Goal: Information Seeking & Learning: Compare options

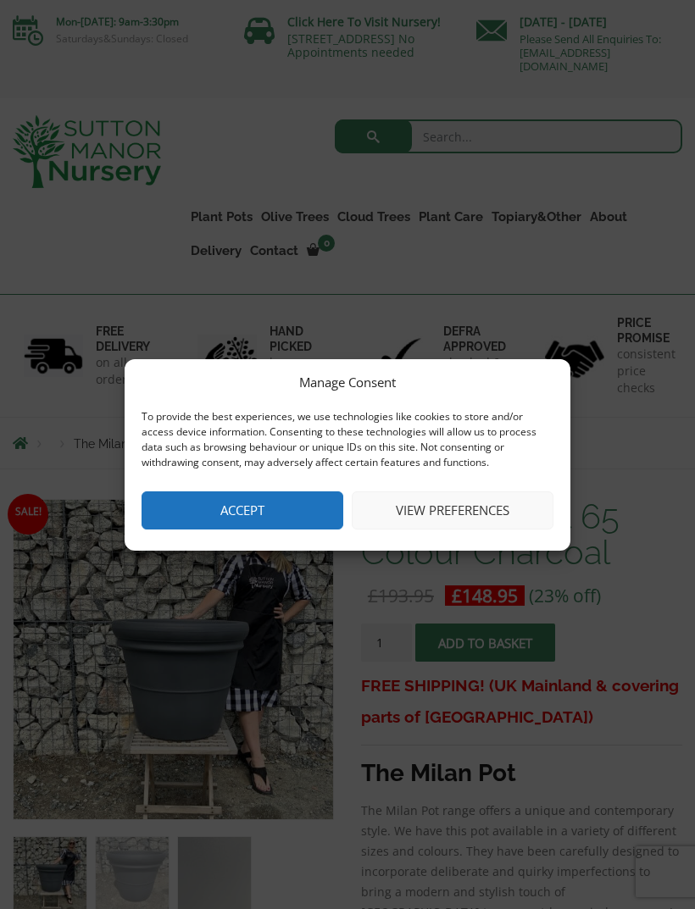
click at [442, 511] on button "View preferences" at bounding box center [453, 511] width 202 height 38
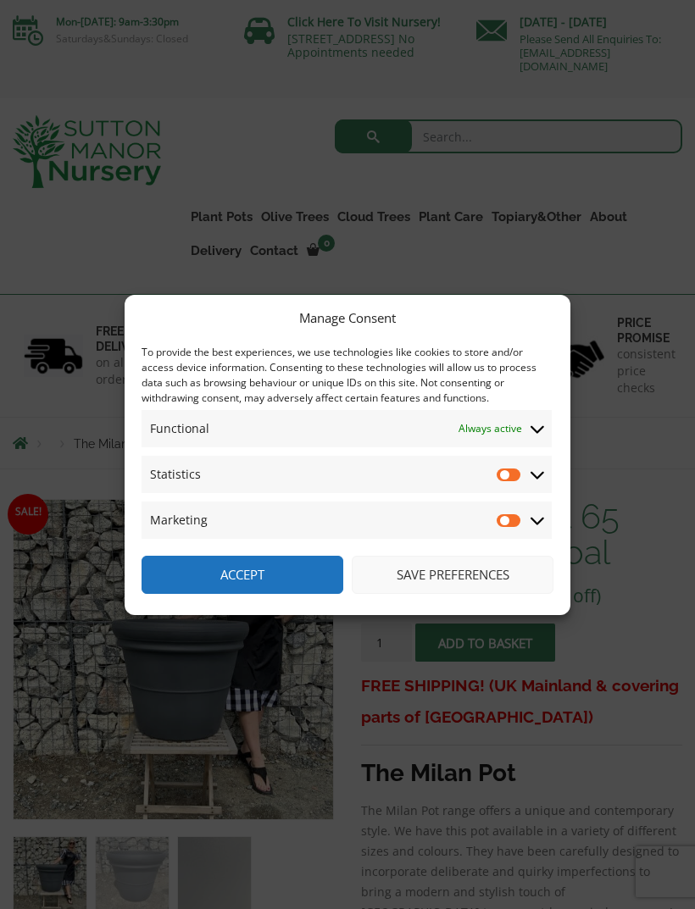
click at [509, 473] on input "Statistics" at bounding box center [509, 474] width 25 height 17
click at [509, 479] on input "Statistics" at bounding box center [509, 474] width 25 height 17
checkbox input "false"
click at [475, 575] on button "Save preferences" at bounding box center [453, 575] width 202 height 38
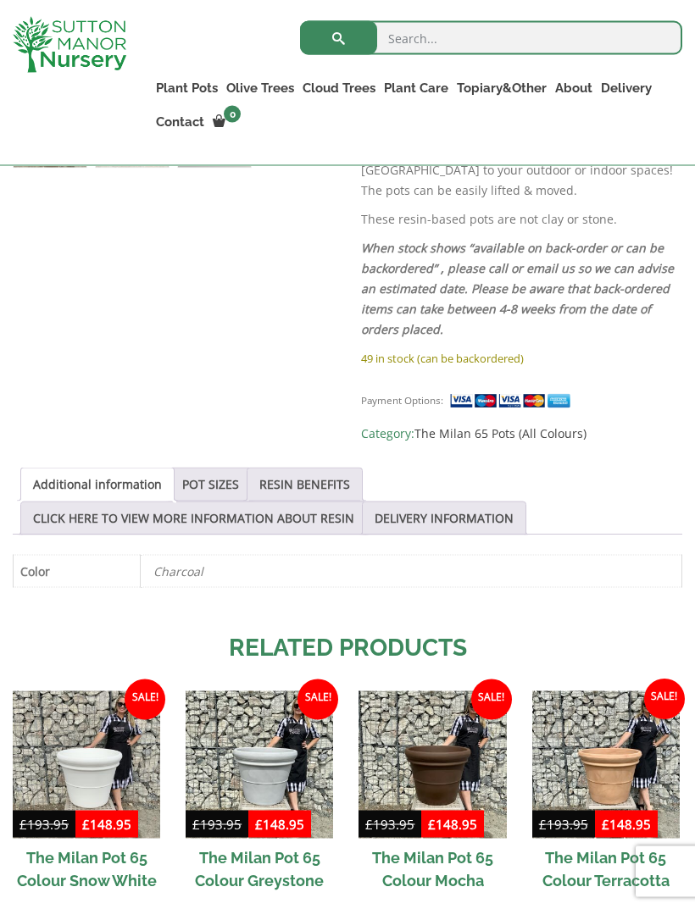
scroll to position [760, 0]
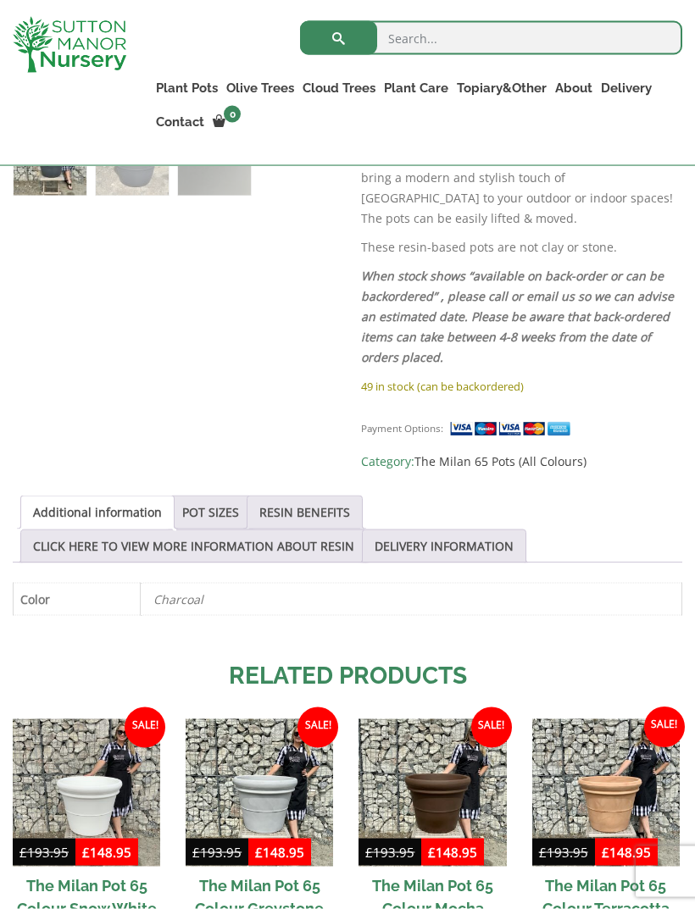
click at [220, 497] on link "POT SIZES" at bounding box center [210, 513] width 57 height 32
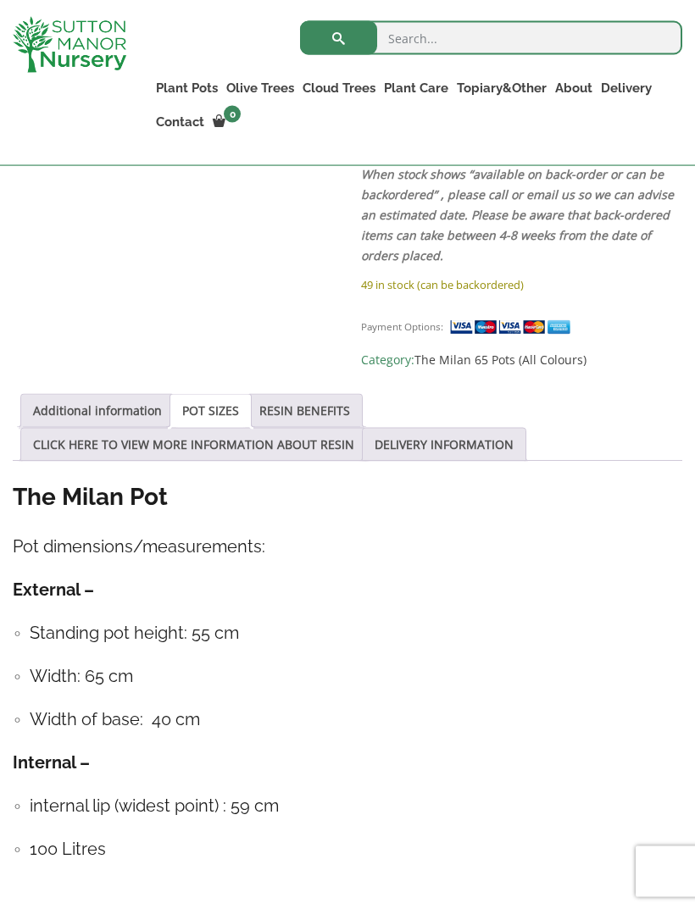
click at [322, 395] on link "RESIN BENEFITS" at bounding box center [304, 411] width 91 height 32
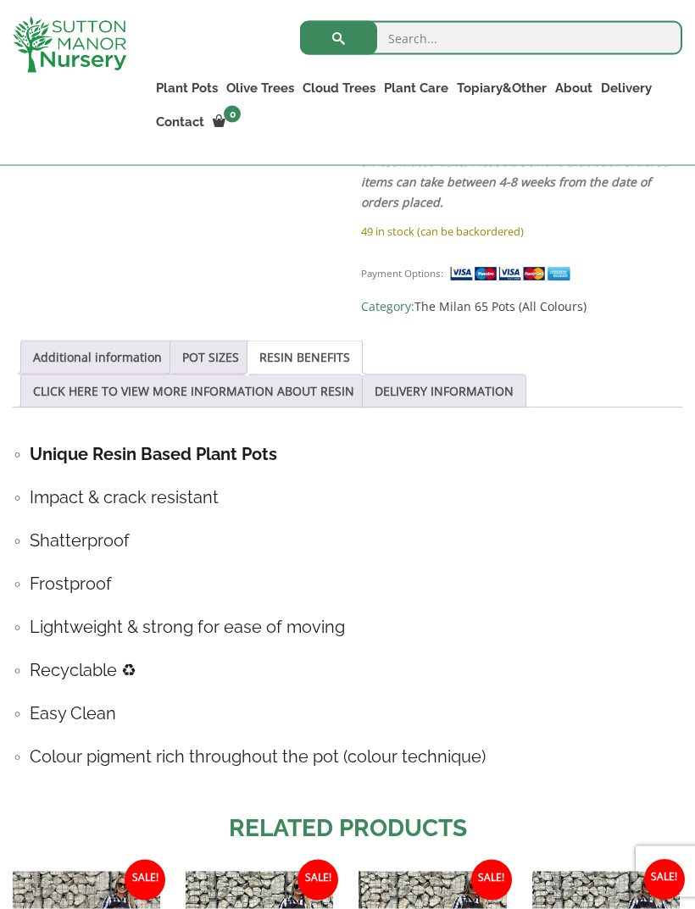
scroll to position [852, 0]
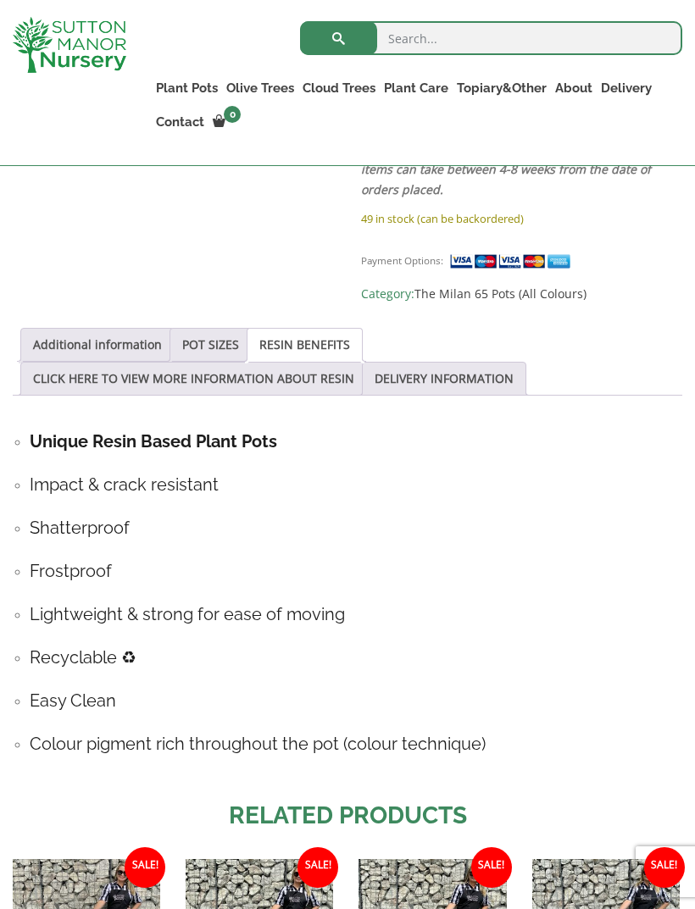
click at [327, 363] on link "CLICK HERE TO VIEW MORE INFORMATION ABOUT RESIN" at bounding box center [193, 379] width 321 height 32
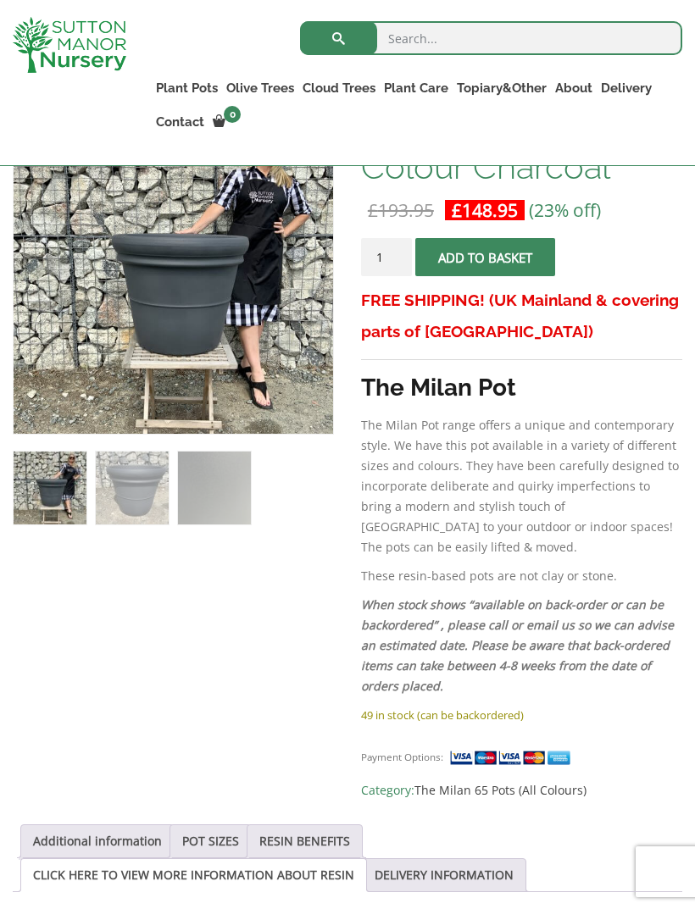
scroll to position [0, 0]
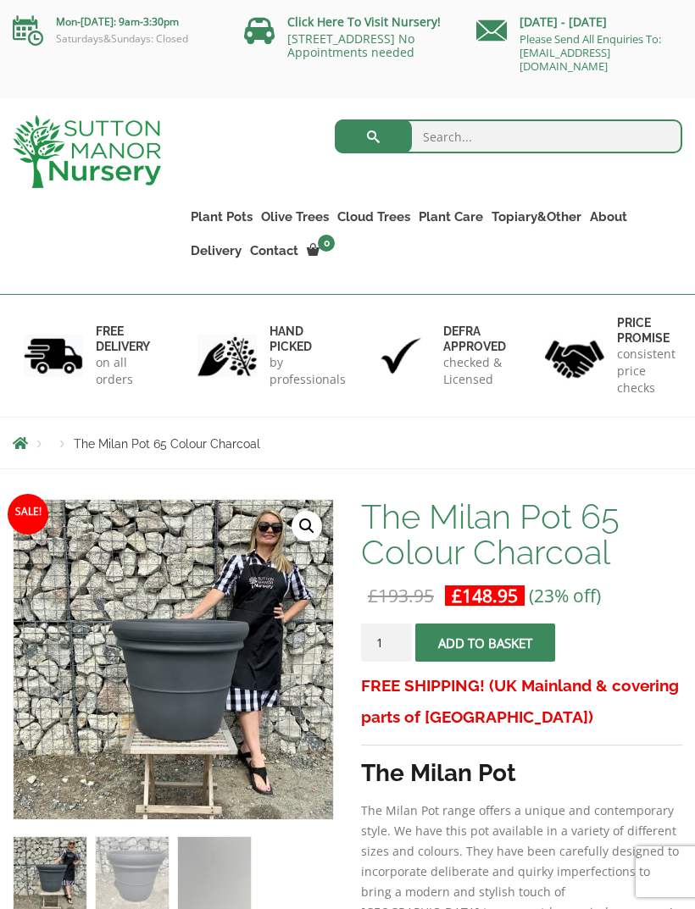
click at [0, 0] on link "Gnarled Olive Trees (Bella Range)" at bounding box center [0, 0] width 0 height 0
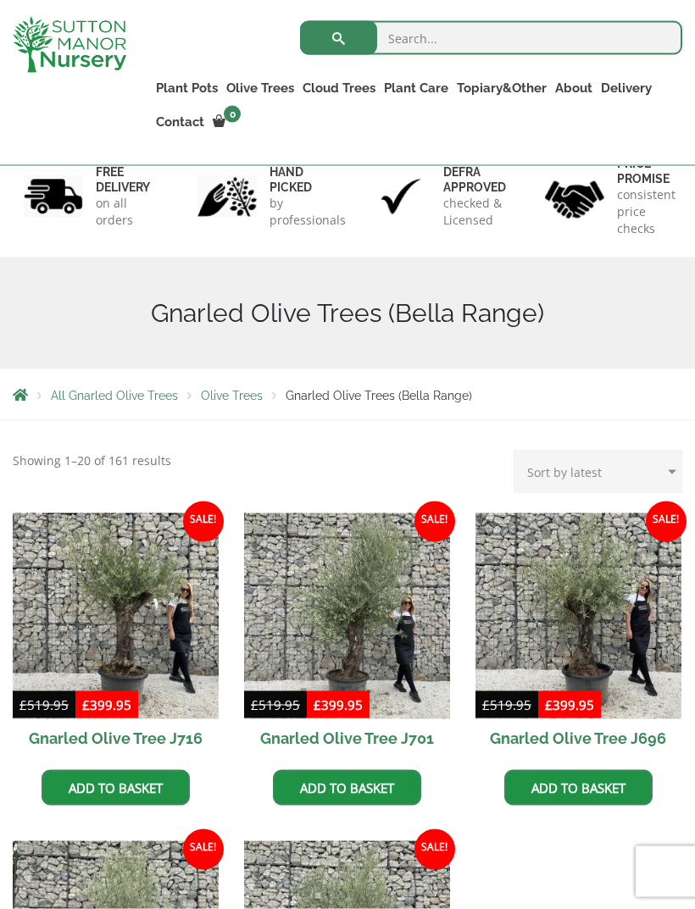
scroll to position [130, 0]
click at [0, 0] on link "Ilex Crenata Cloud Trees" at bounding box center [0, 0] width 0 height 0
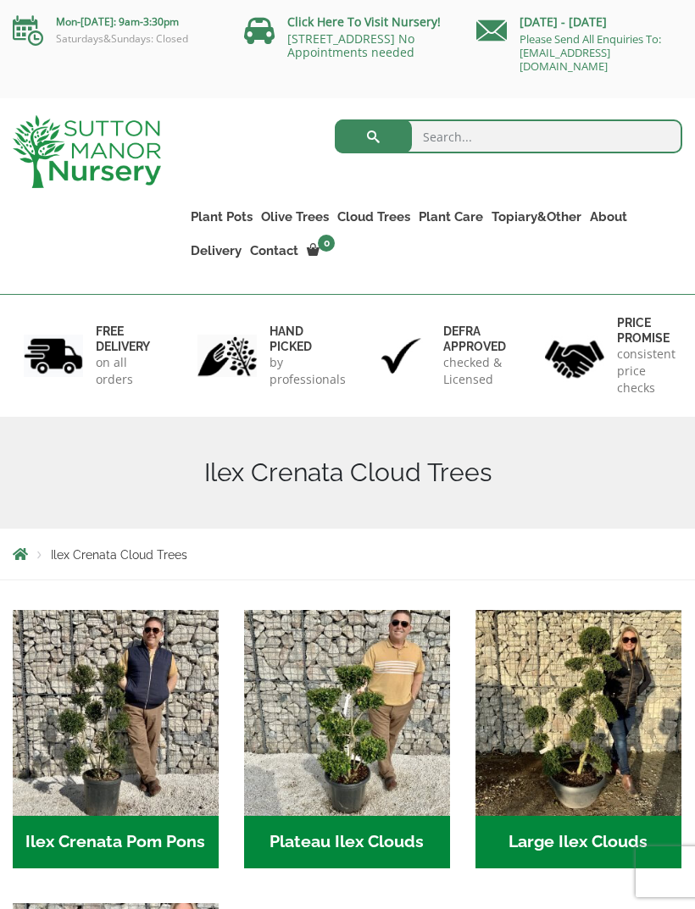
click at [0, 0] on link "Gnarled Olive Trees (Grande Range)" at bounding box center [0, 0] width 0 height 0
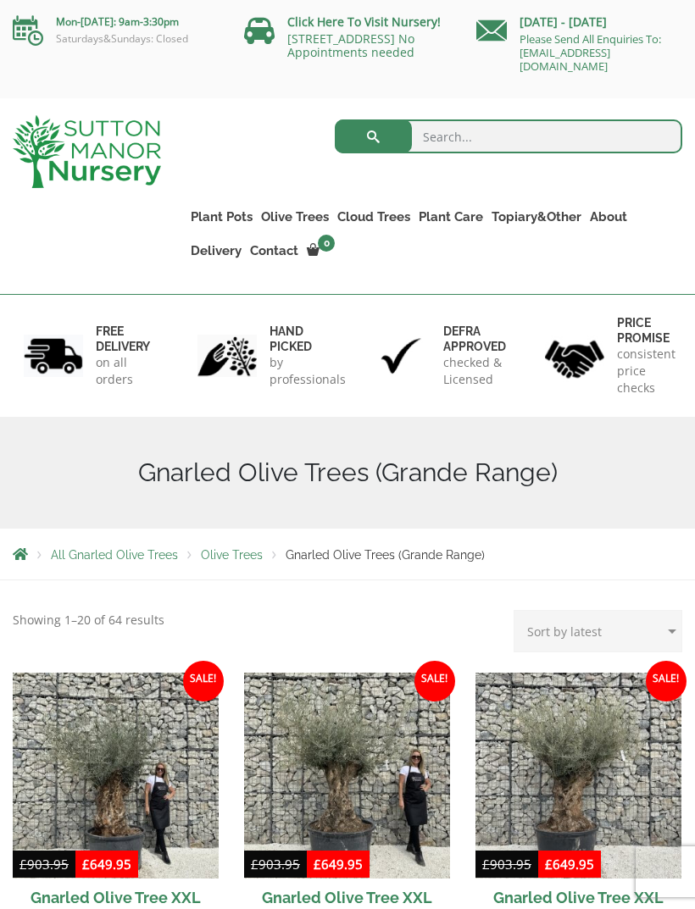
click at [0, 0] on link "Plateau Olive Trees (Mesa Range)" at bounding box center [0, 0] width 0 height 0
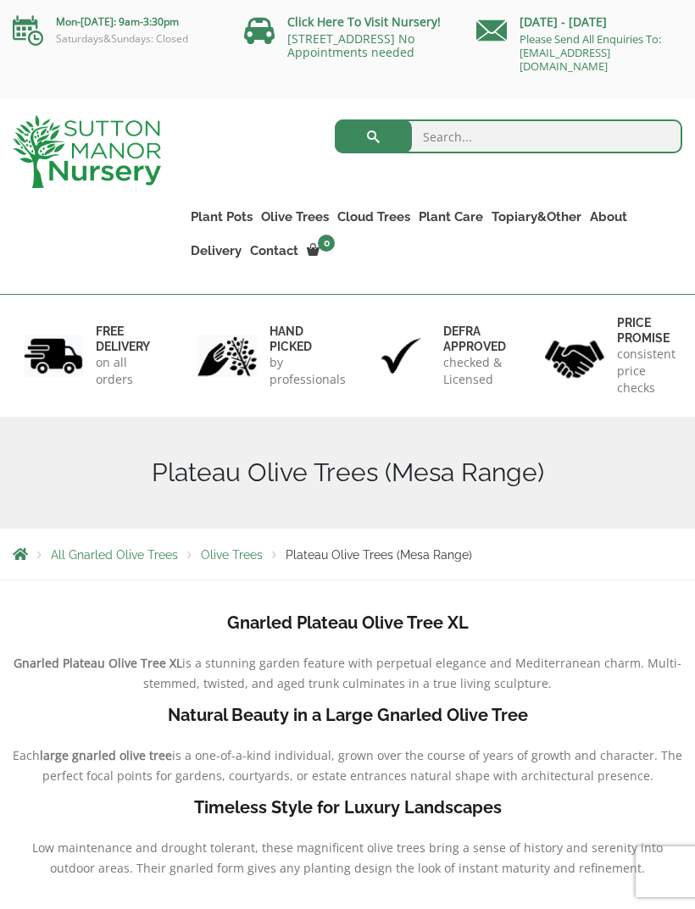
click at [0, 0] on link "Multi Stem Olives (Arcadia Range)" at bounding box center [0, 0] width 0 height 0
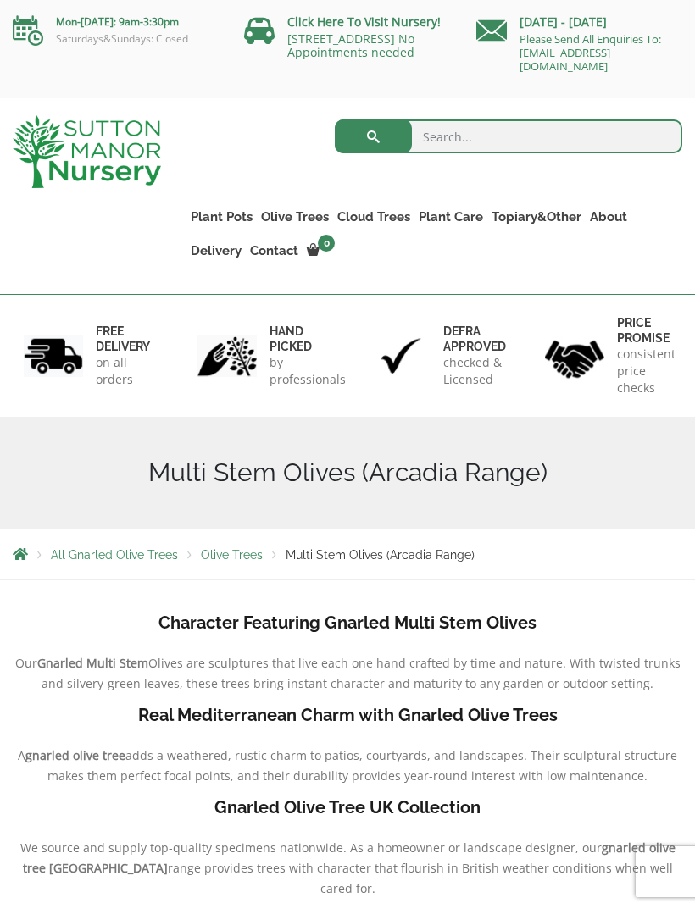
click at [0, 0] on link "Resin Bonded Pots" at bounding box center [0, 0] width 0 height 0
click at [0, 0] on link "The Amalfi Pots" at bounding box center [0, 0] width 0 height 0
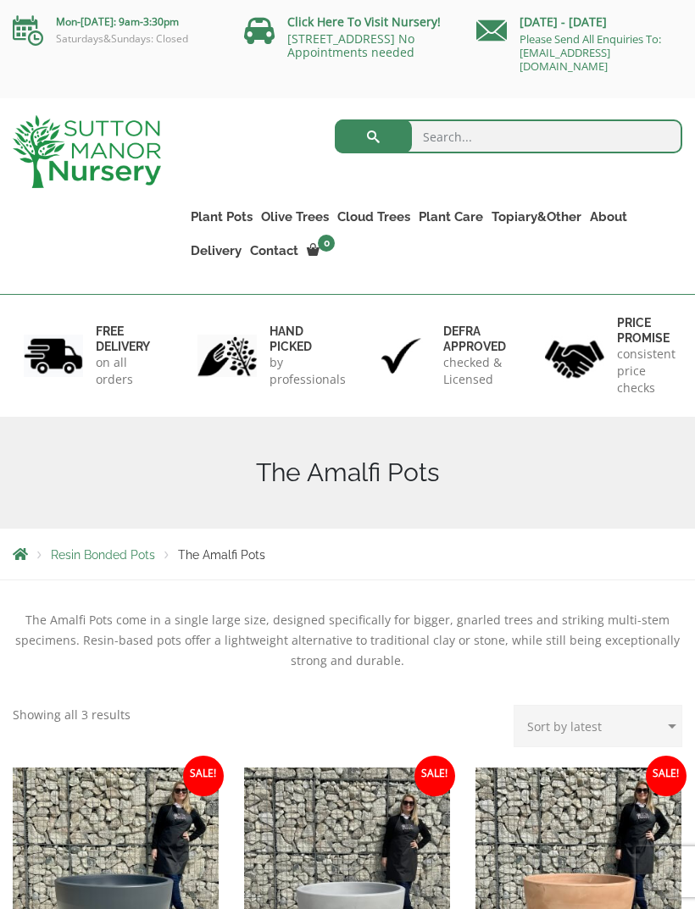
click at [124, 562] on span "Resin Bonded Pots" at bounding box center [103, 555] width 104 height 14
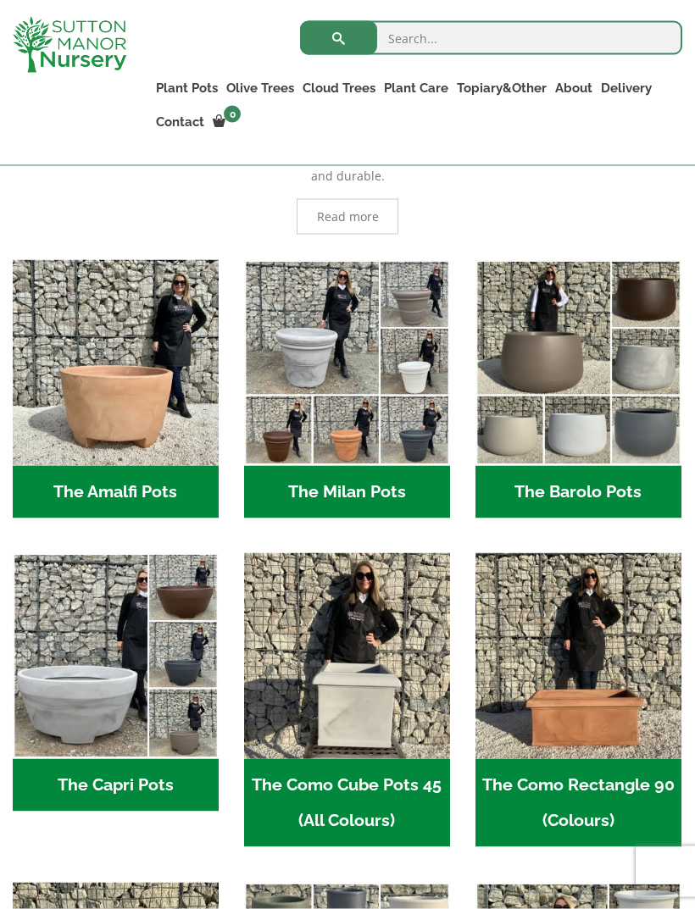
scroll to position [437, 0]
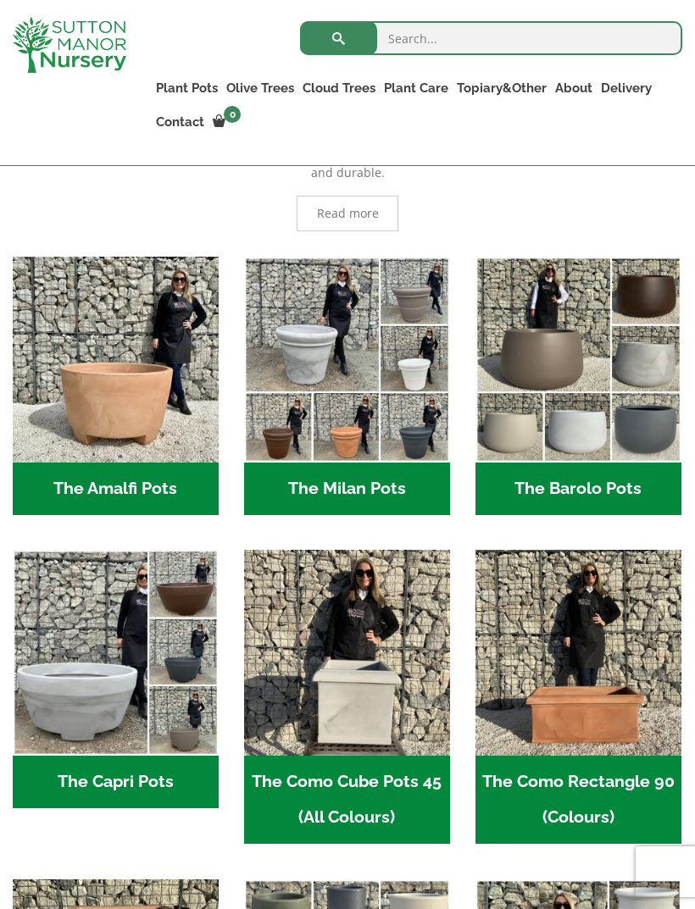
click at [142, 413] on img "Visit product category The Amalfi Pots" at bounding box center [116, 360] width 206 height 206
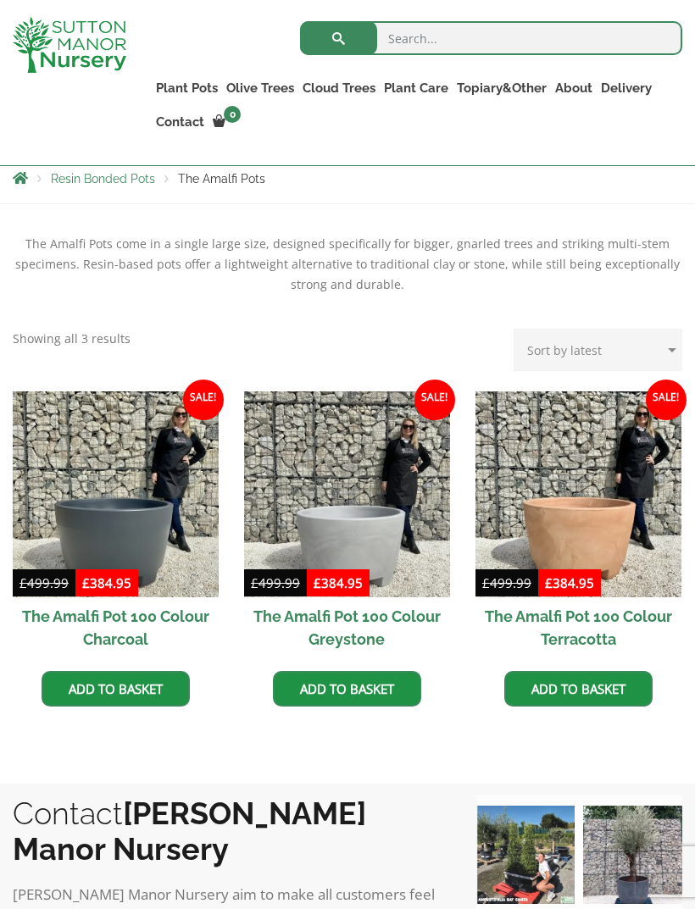
scroll to position [342, 0]
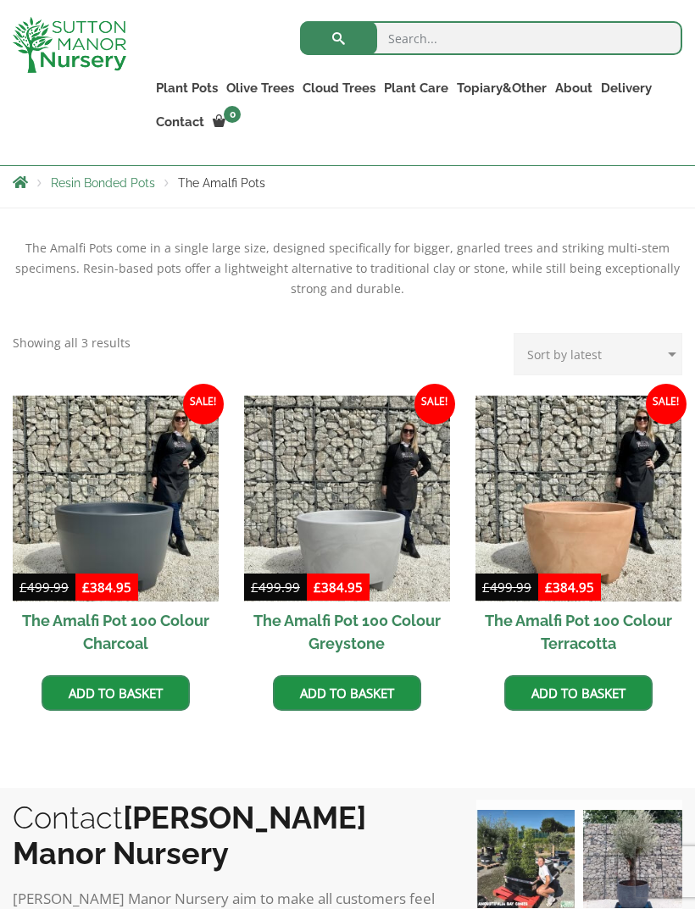
click at [586, 489] on img at bounding box center [578, 499] width 206 height 206
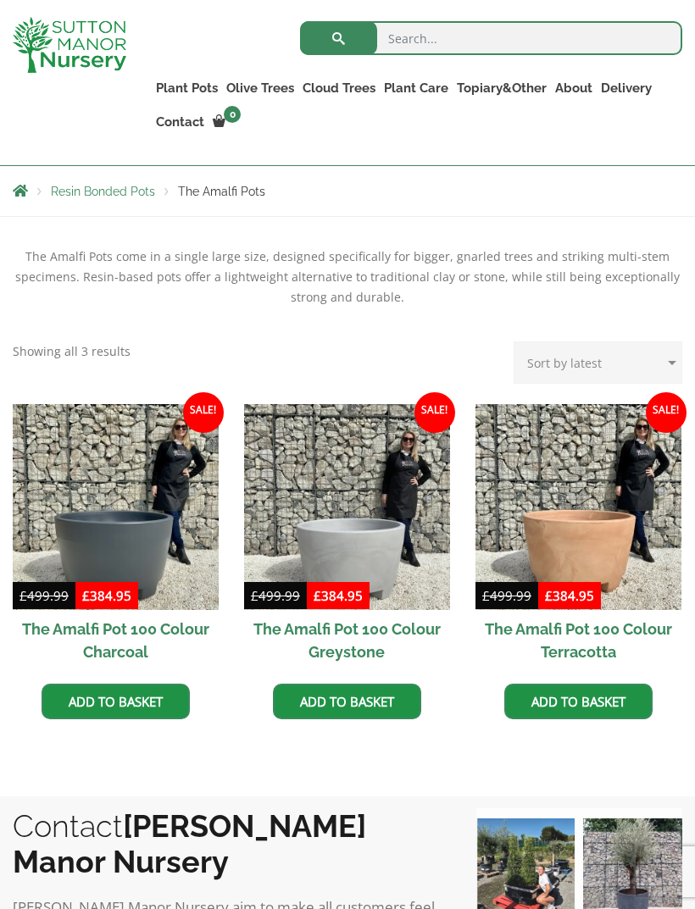
scroll to position [332, 0]
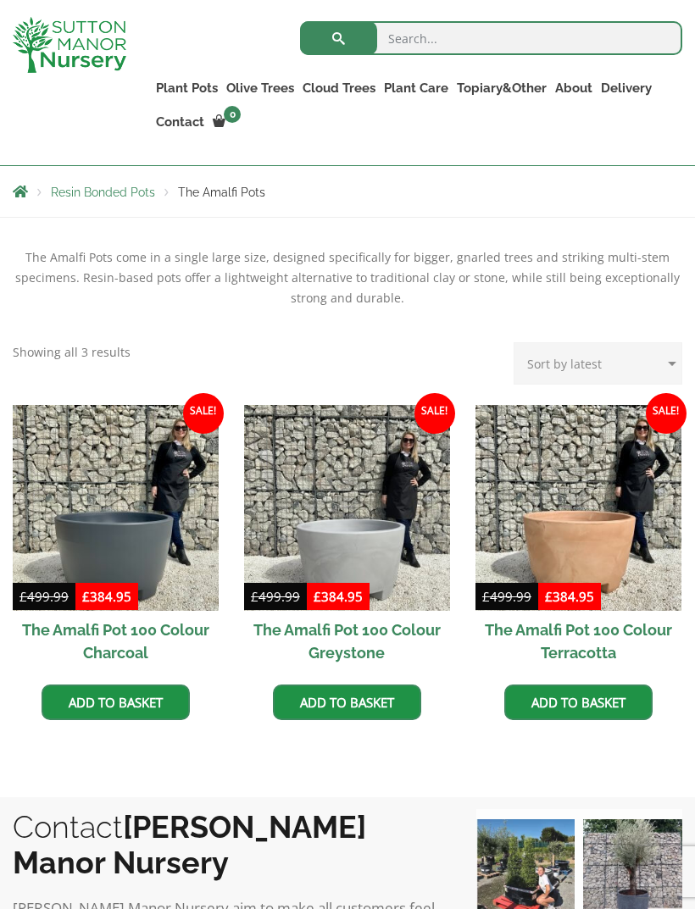
click at [103, 186] on span "Resin Bonded Pots" at bounding box center [103, 193] width 104 height 14
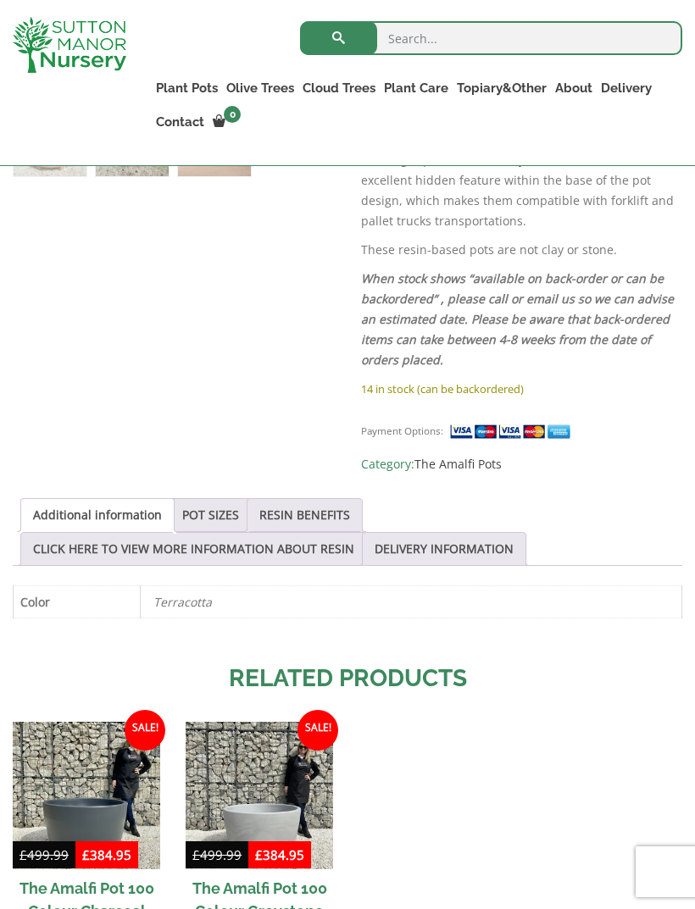
scroll to position [712, 0]
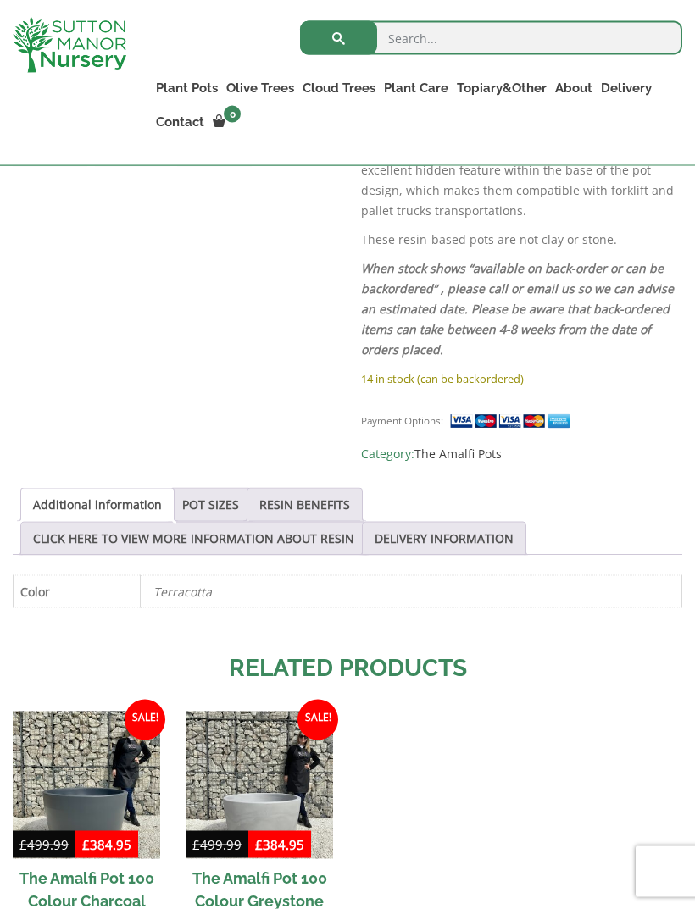
click at [222, 489] on link "POT SIZES" at bounding box center [210, 505] width 57 height 32
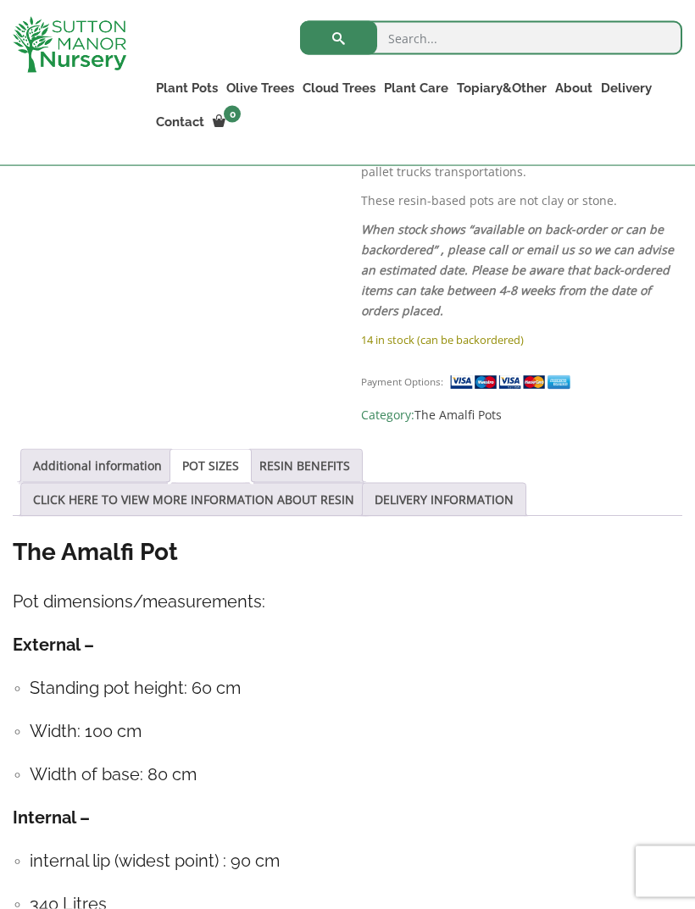
scroll to position [743, 0]
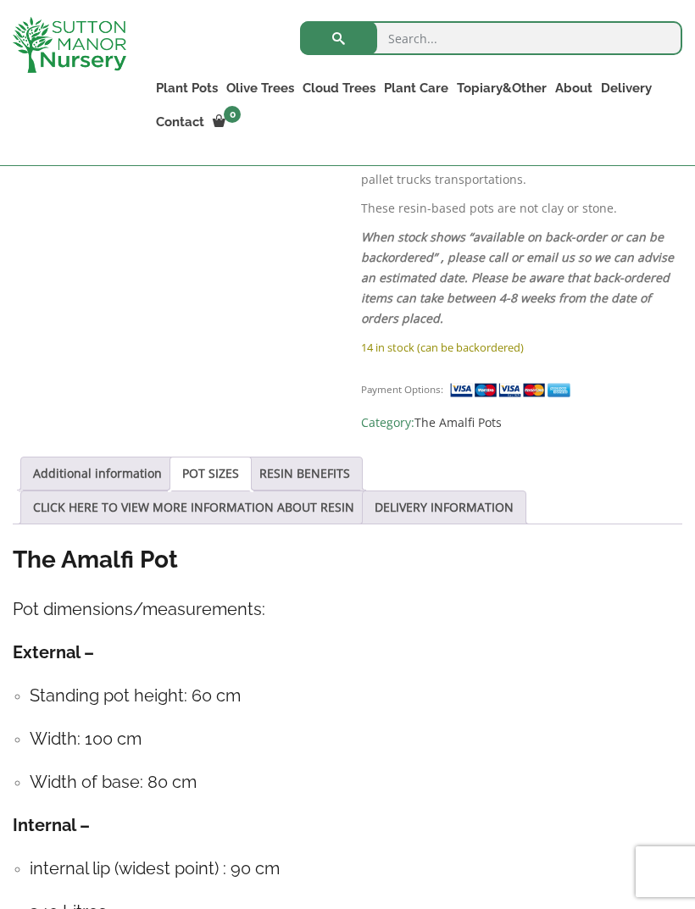
click at [316, 458] on link "RESIN BENEFITS" at bounding box center [304, 474] width 91 height 32
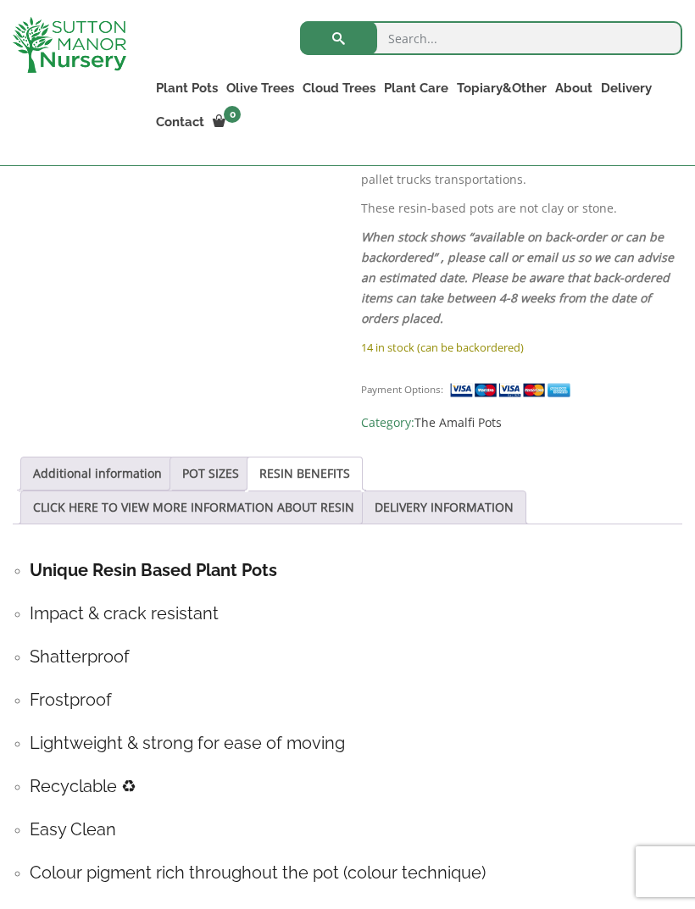
click at [260, 492] on link "CLICK HERE TO VIEW MORE INFORMATION ABOUT RESIN" at bounding box center [193, 508] width 321 height 32
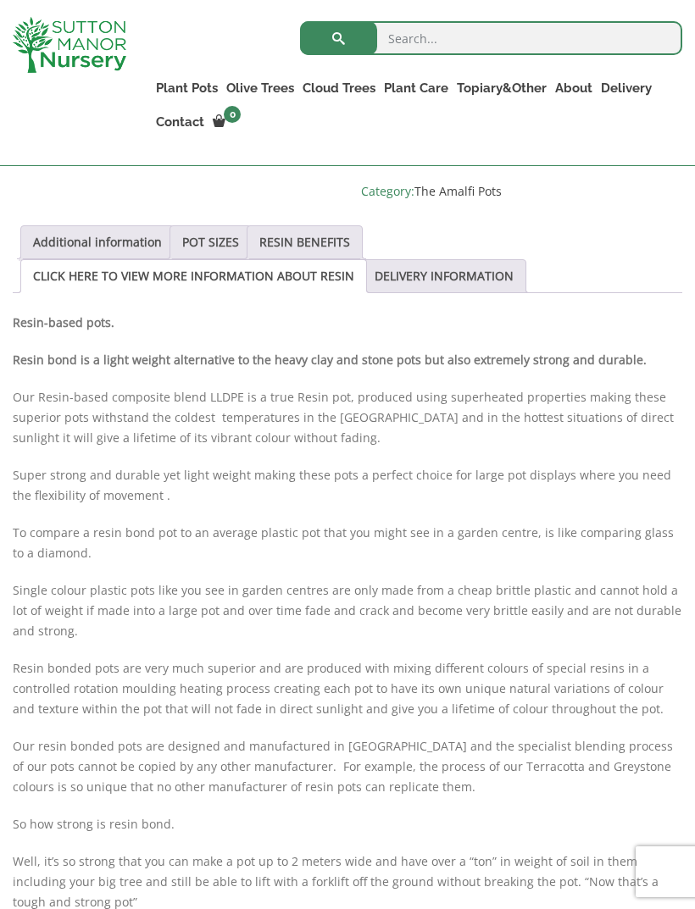
scroll to position [974, 0]
click at [451, 261] on link "DELIVERY INFORMATION" at bounding box center [444, 277] width 139 height 32
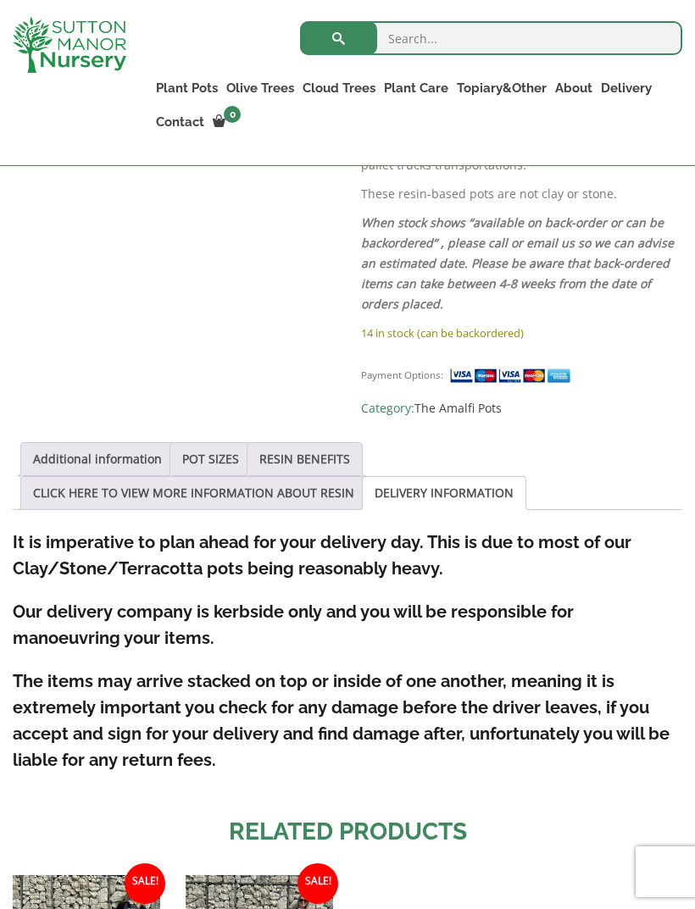
scroll to position [757, 0]
click at [310, 444] on link "RESIN BENEFITS" at bounding box center [304, 460] width 91 height 32
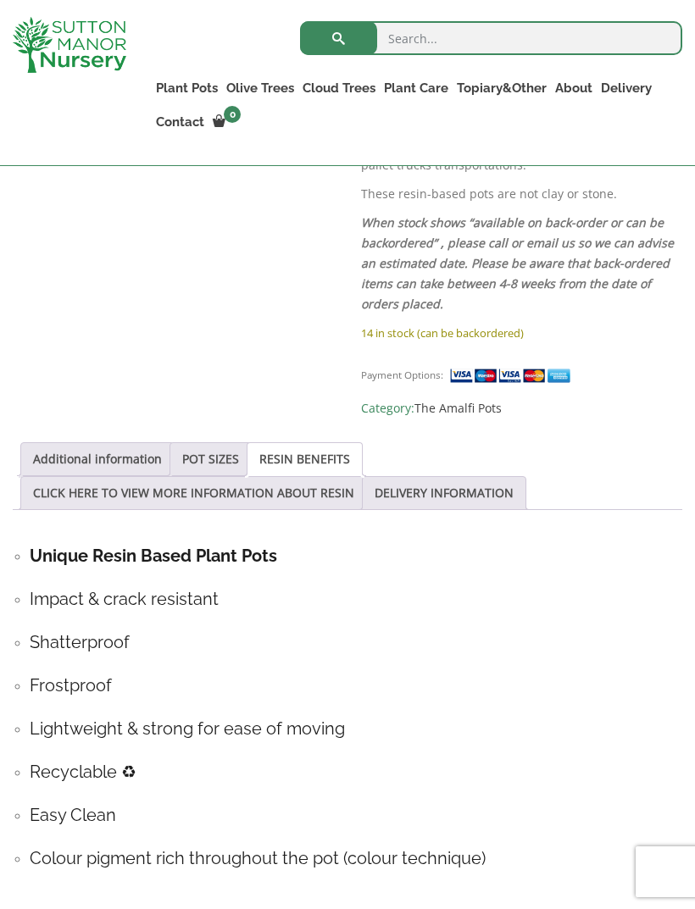
click at [135, 443] on link "Additional information" at bounding box center [97, 459] width 129 height 32
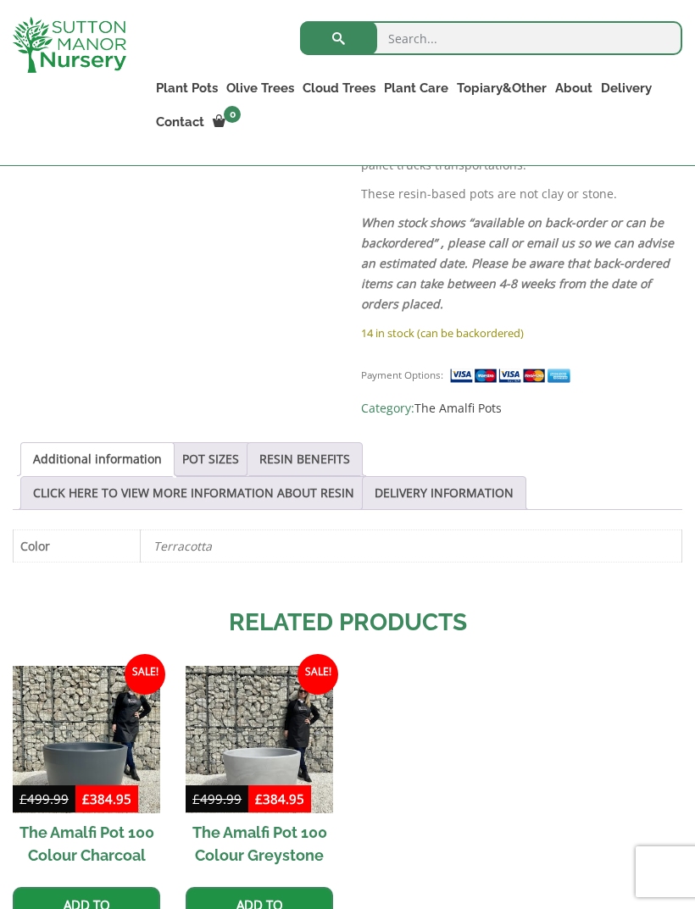
click at [221, 443] on link "POT SIZES" at bounding box center [210, 459] width 57 height 32
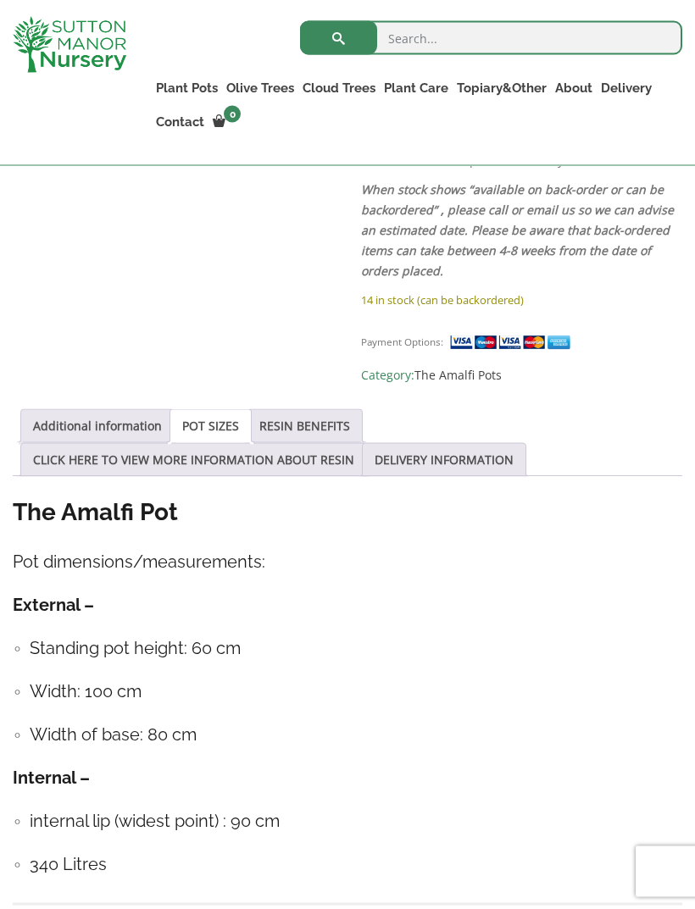
scroll to position [789, 0]
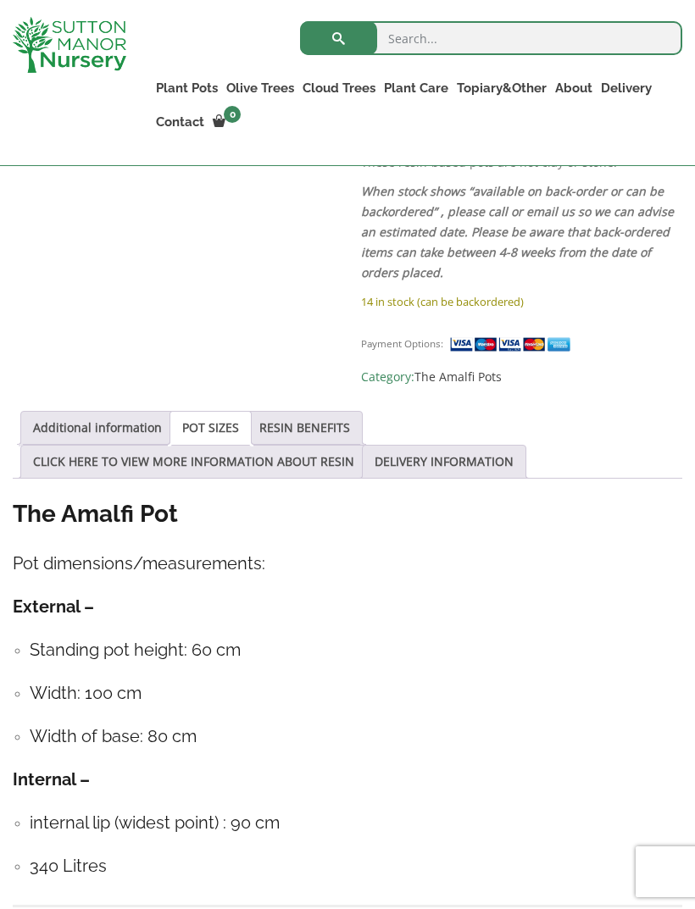
click at [324, 412] on link "RESIN BENEFITS" at bounding box center [304, 428] width 91 height 32
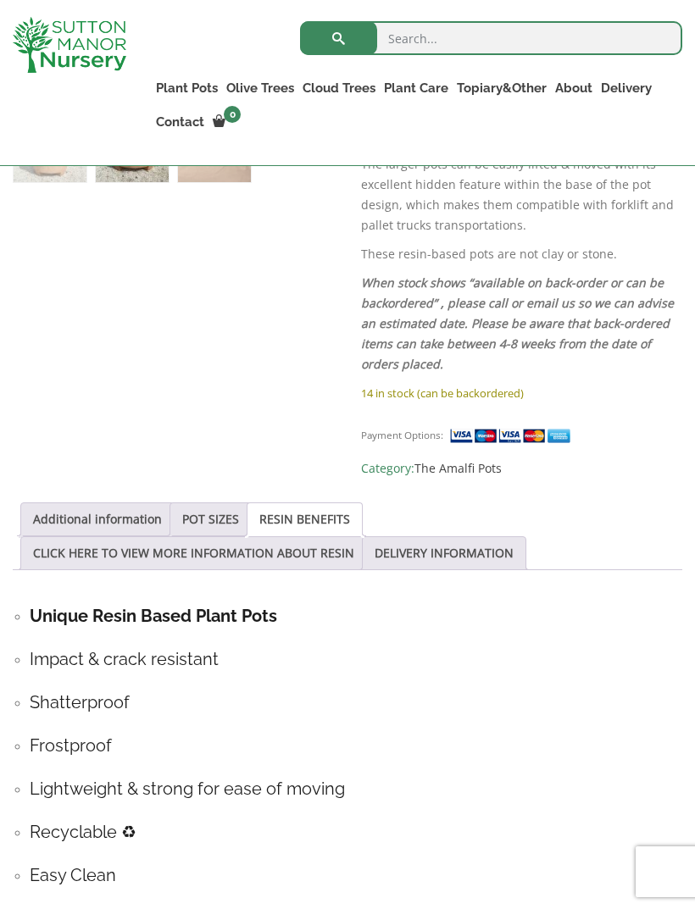
scroll to position [694, 0]
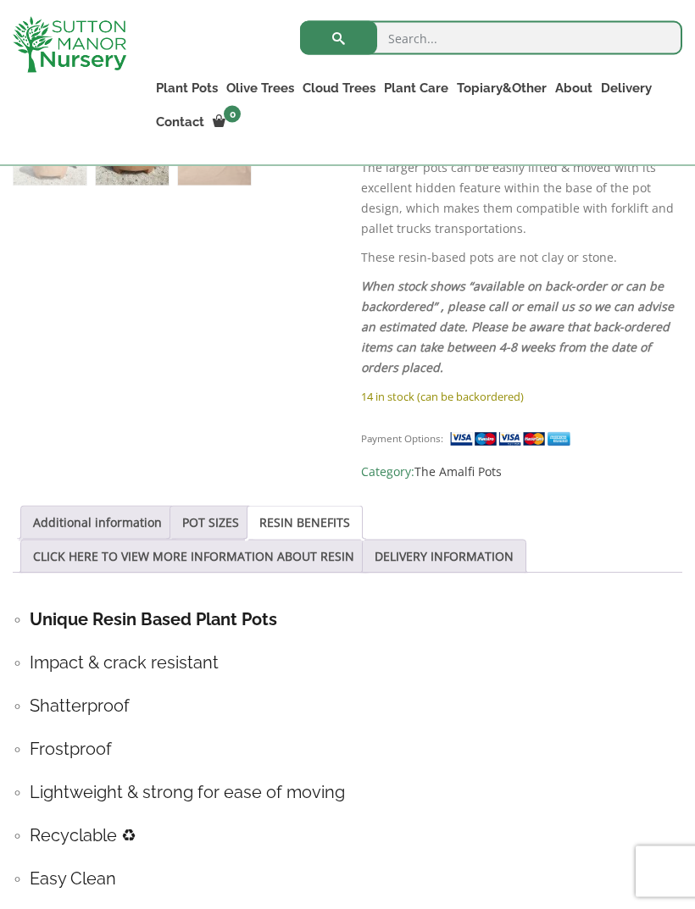
click at [305, 541] on link "CLICK HERE TO VIEW MORE INFORMATION ABOUT RESIN" at bounding box center [193, 557] width 321 height 32
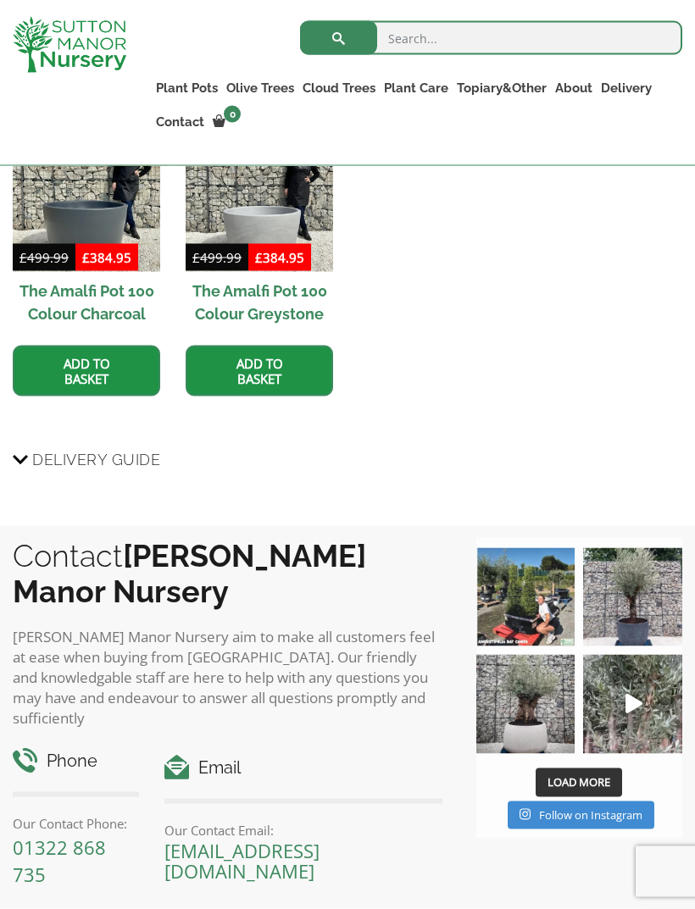
scroll to position [1861, 0]
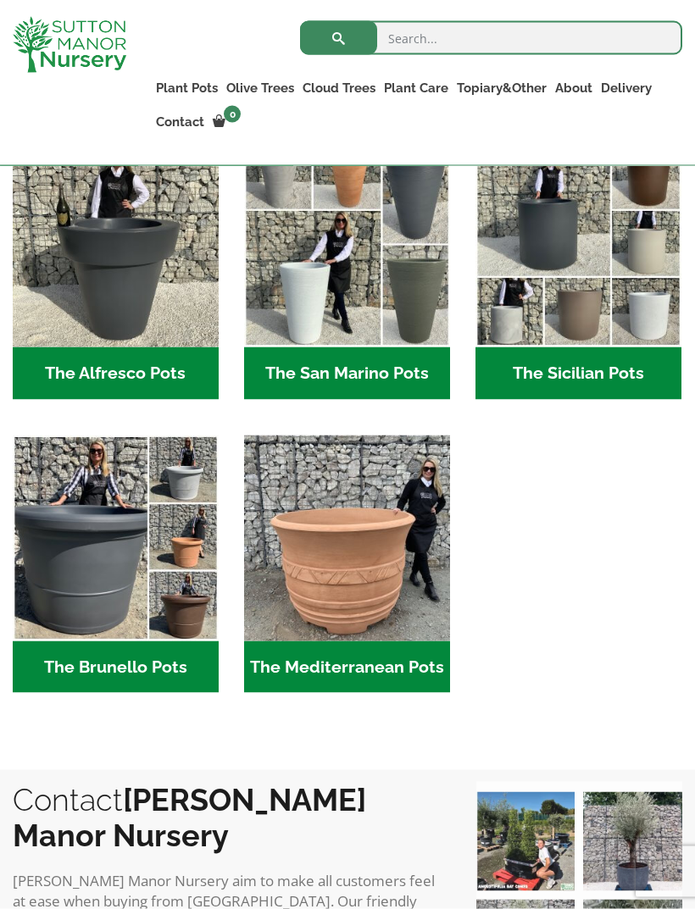
scroll to position [1836, 0]
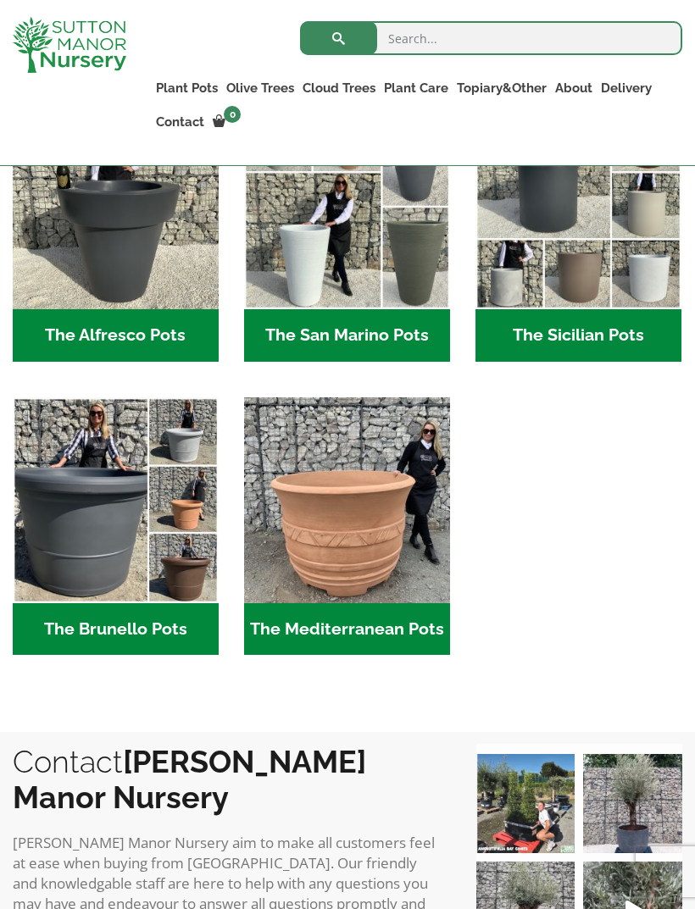
click at [364, 530] on img "Visit product category The Mediterranean Pots" at bounding box center [347, 500] width 206 height 206
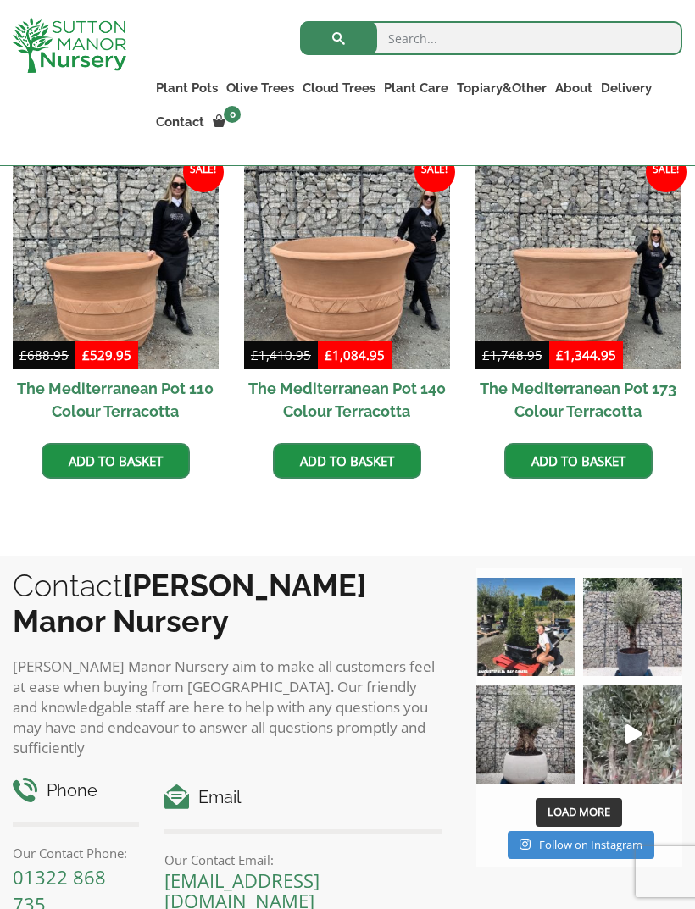
scroll to position [575, 0]
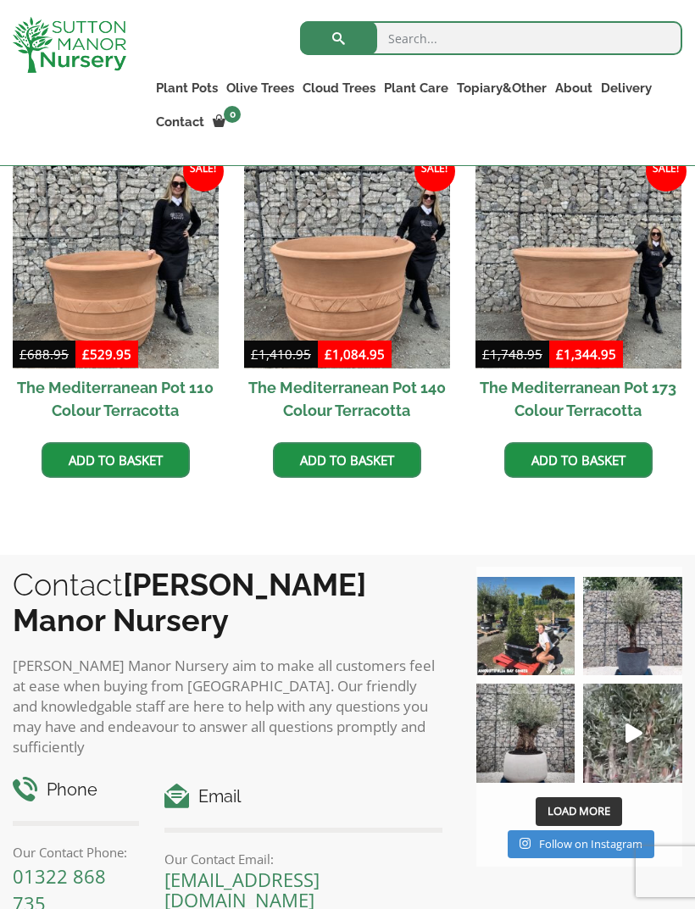
click at [106, 281] on img at bounding box center [116, 266] width 206 height 206
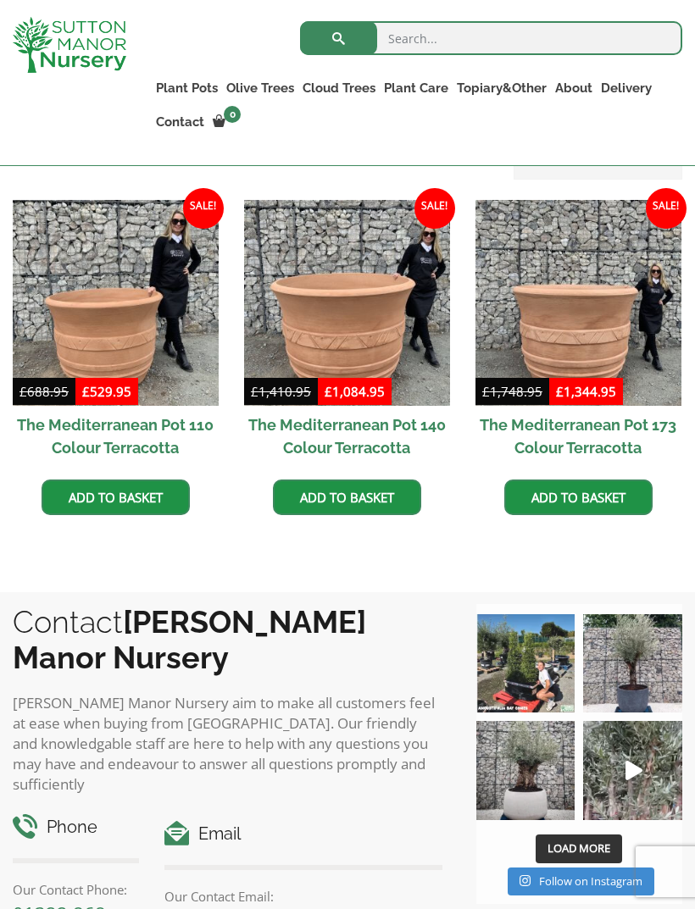
scroll to position [486, 0]
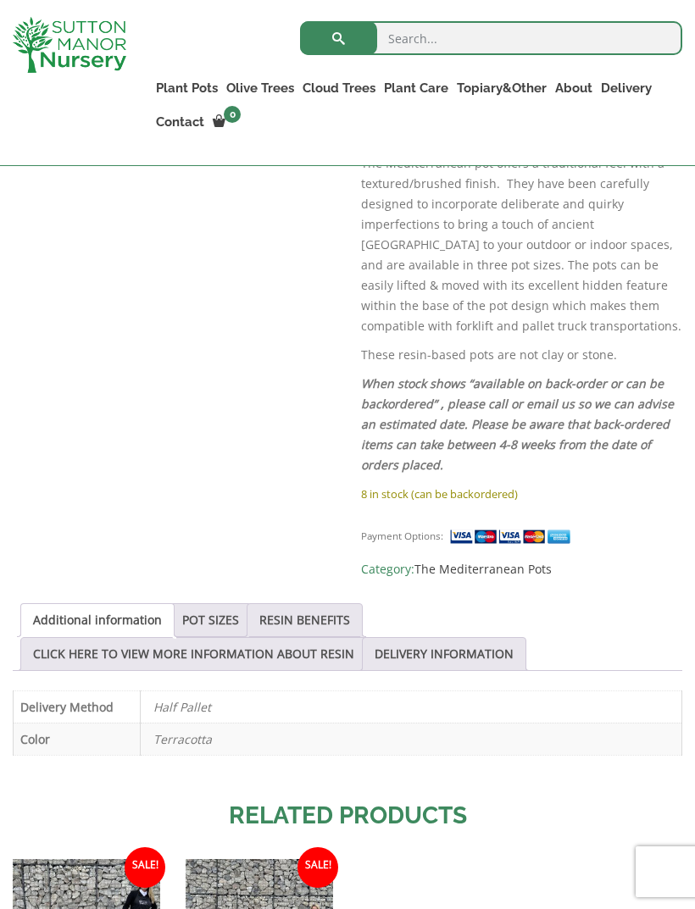
scroll to position [1112, 0]
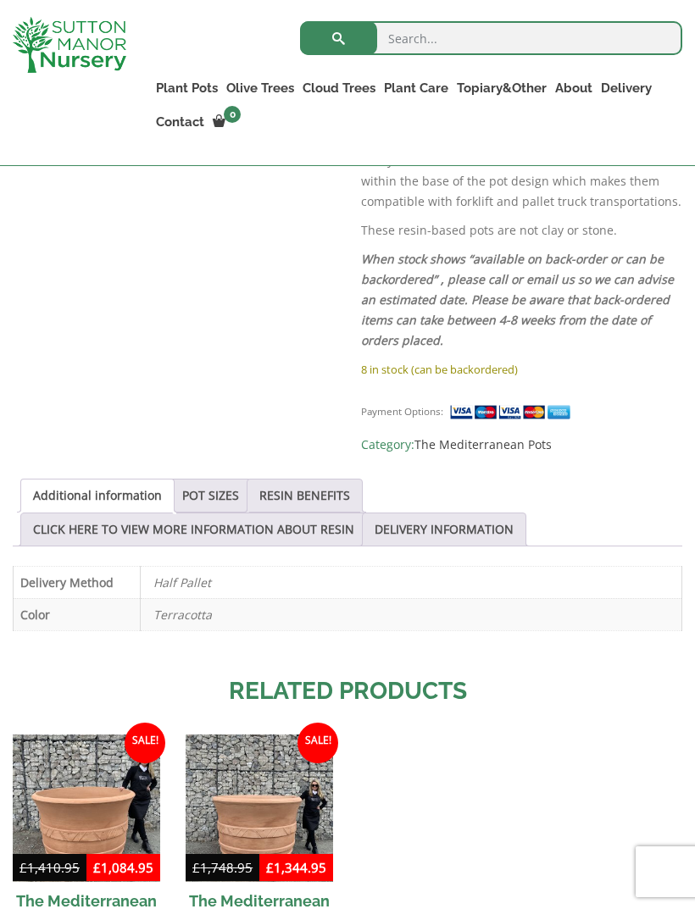
click at [226, 486] on link "POT SIZES" at bounding box center [210, 496] width 57 height 32
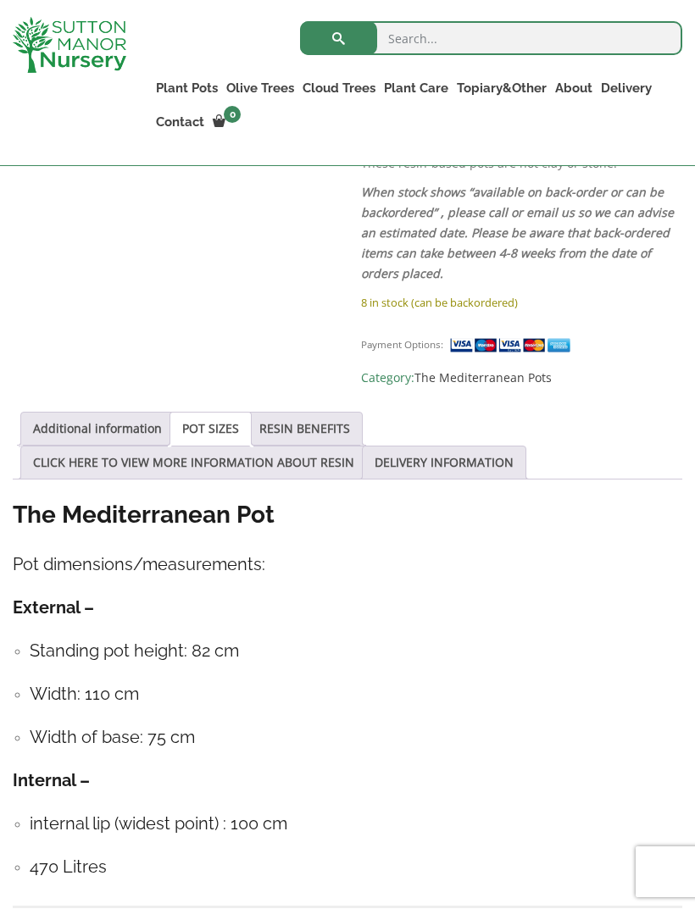
scroll to position [1179, 0]
click at [320, 434] on link "RESIN BENEFITS" at bounding box center [304, 430] width 91 height 32
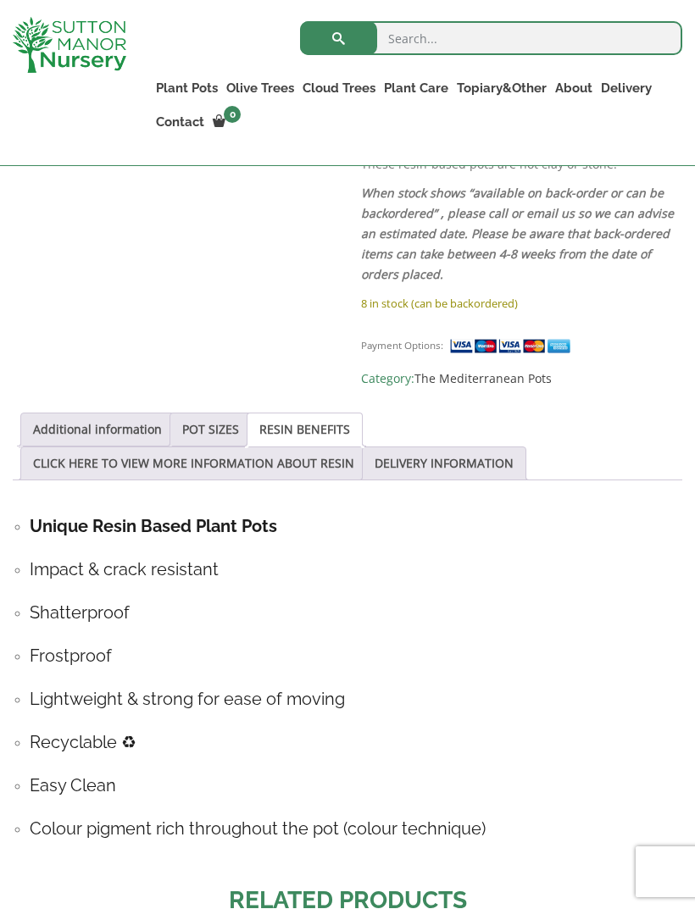
click at [325, 469] on link "CLICK HERE TO VIEW MORE INFORMATION ABOUT RESIN" at bounding box center [193, 463] width 321 height 32
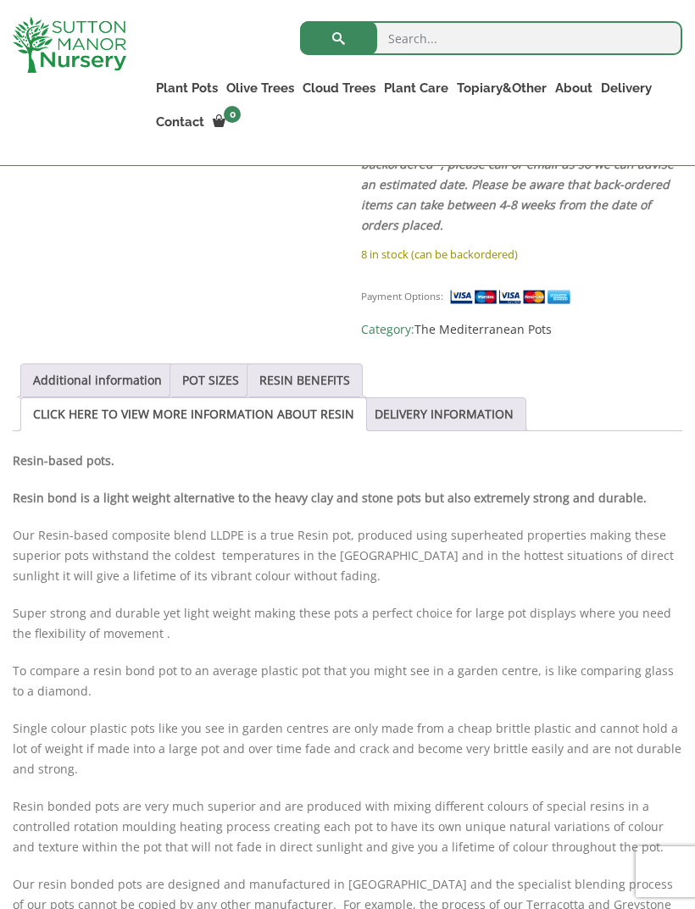
scroll to position [1159, 0]
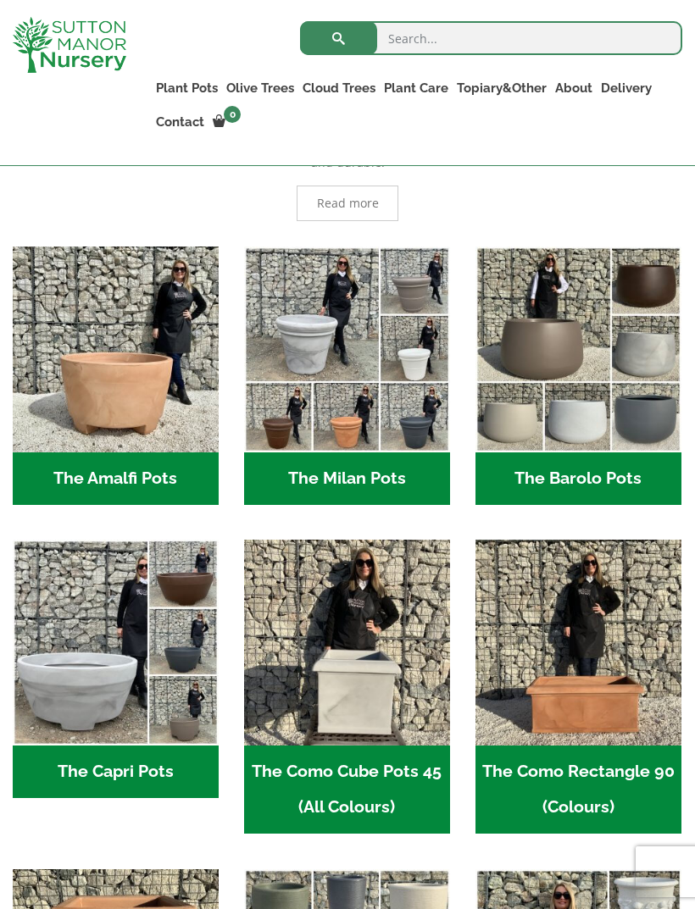
scroll to position [447, 0]
click at [354, 474] on h2 "The Milan Pots (35)" at bounding box center [347, 479] width 206 height 53
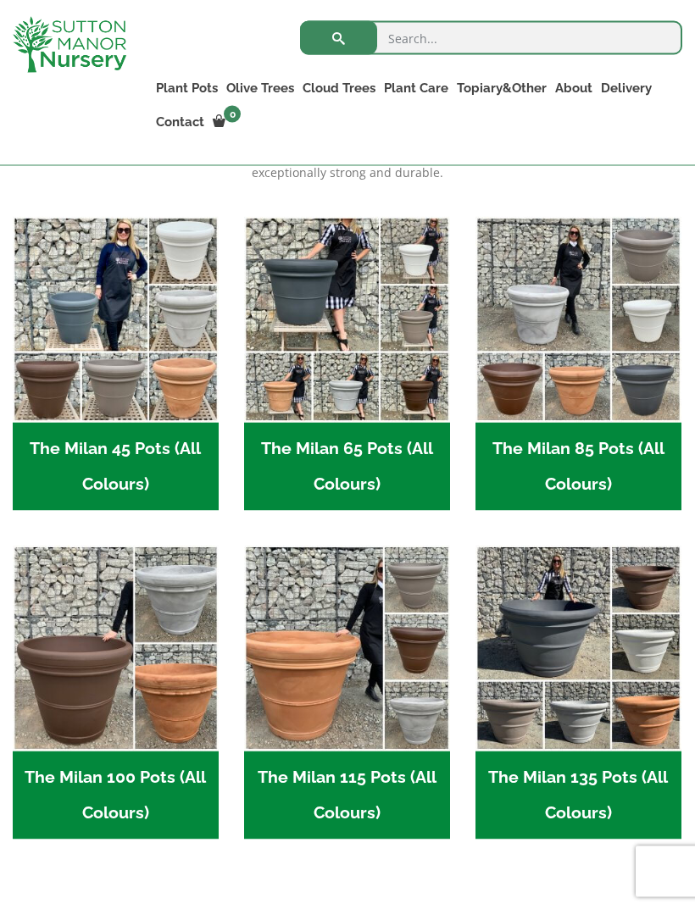
scroll to position [459, 0]
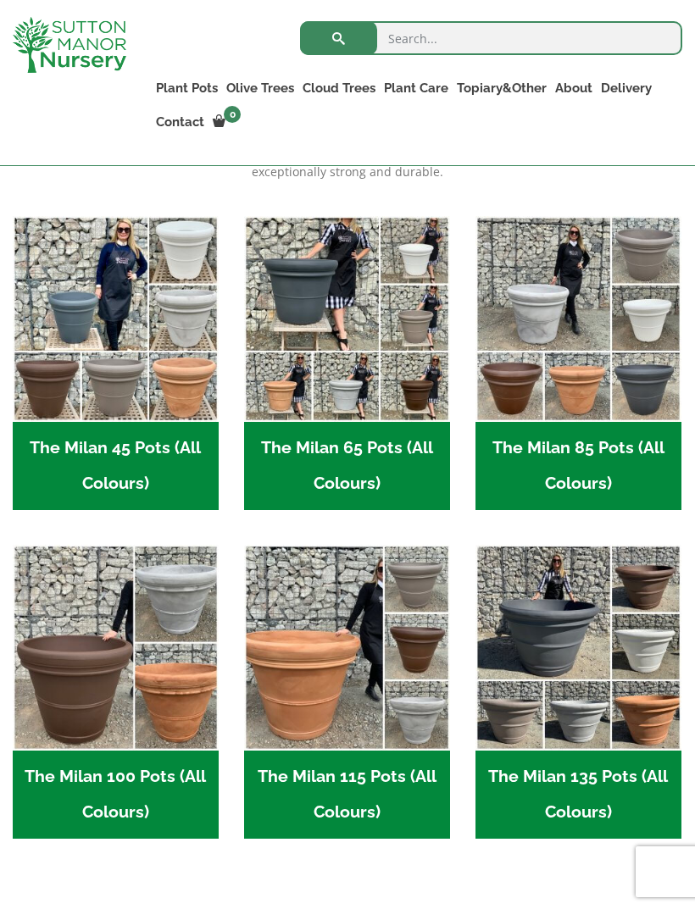
click at [570, 473] on h2 "The Milan 85 Pots (All Colours) (6)" at bounding box center [578, 466] width 206 height 88
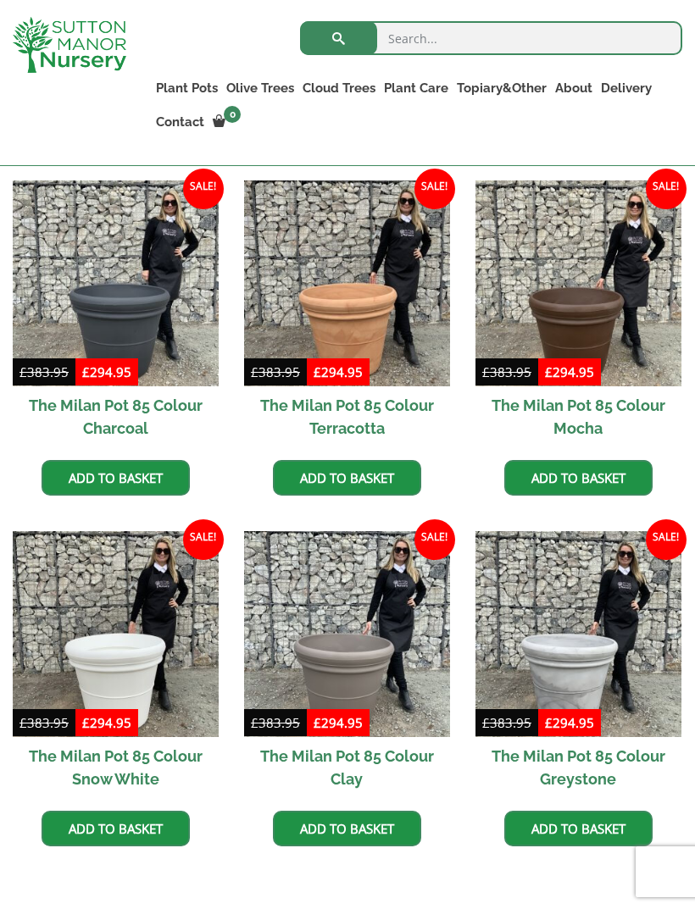
scroll to position [432, 0]
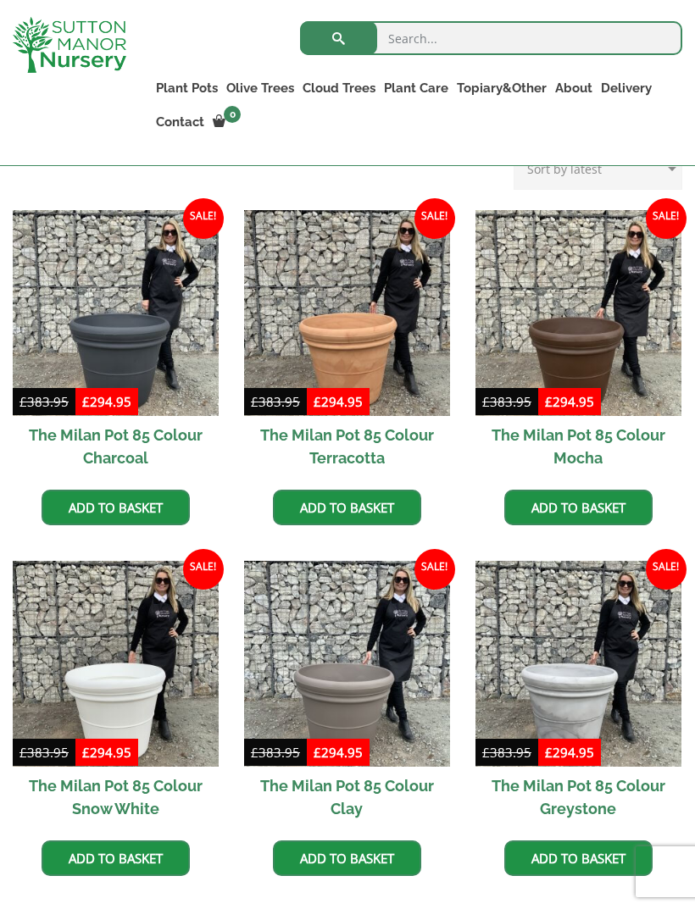
click at [364, 350] on img at bounding box center [347, 313] width 206 height 206
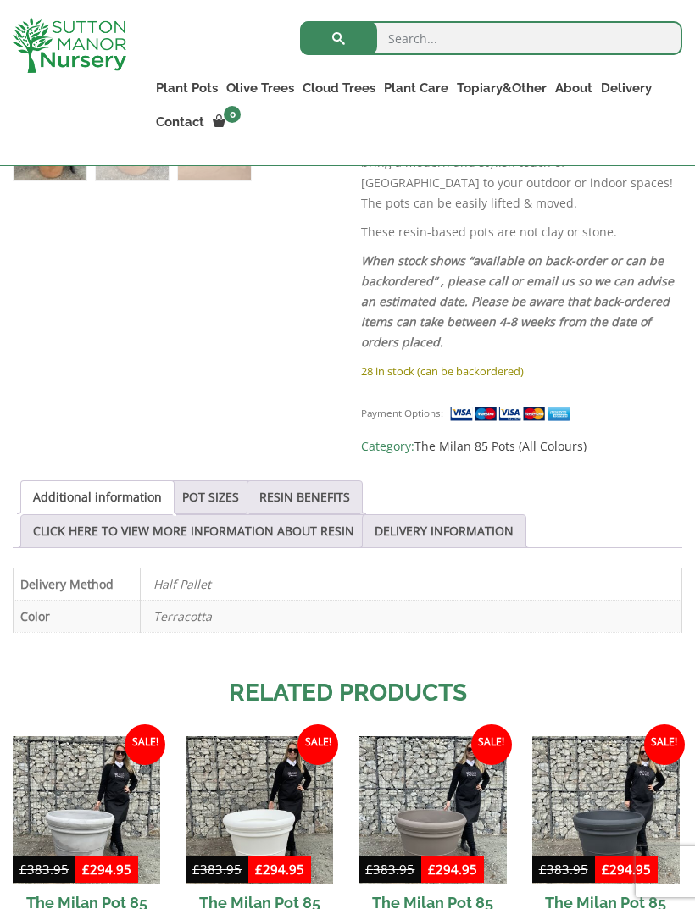
scroll to position [701, 0]
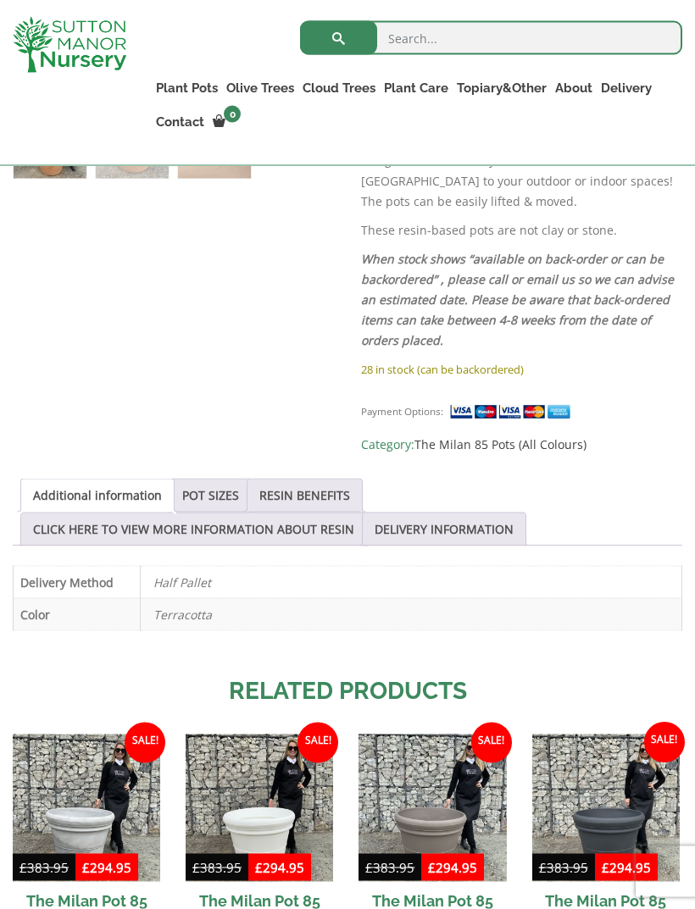
click at [222, 480] on link "POT SIZES" at bounding box center [210, 496] width 57 height 32
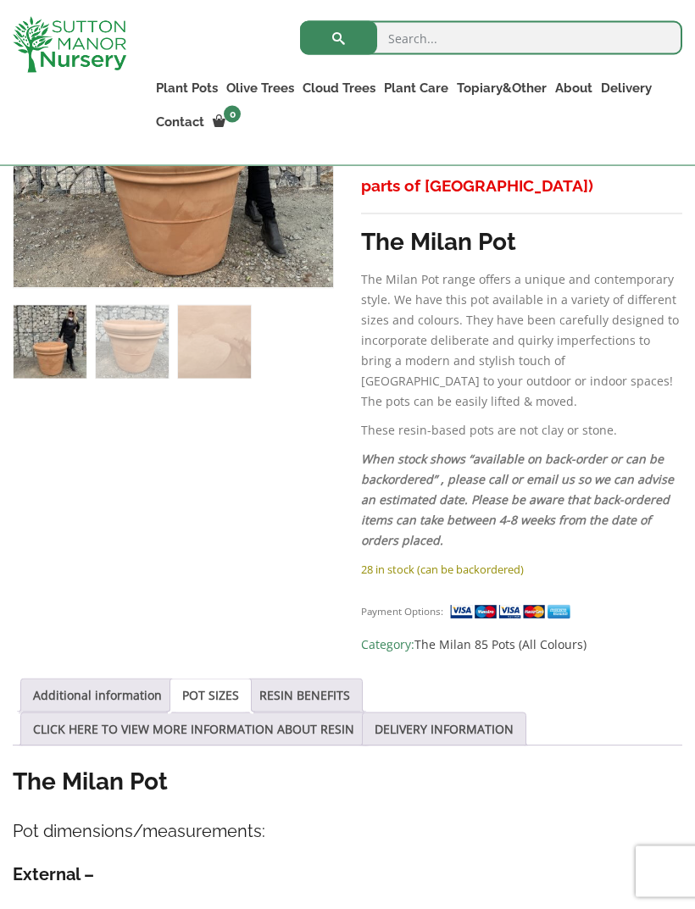
scroll to position [529, 0]
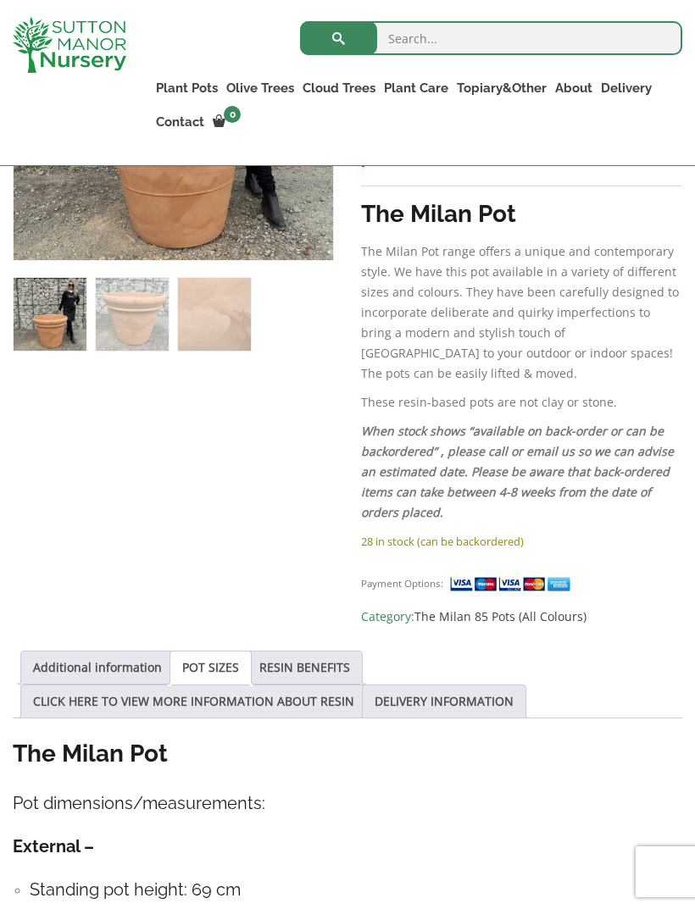
click at [320, 686] on link "CLICK HERE TO VIEW MORE INFORMATION ABOUT RESIN" at bounding box center [193, 702] width 321 height 32
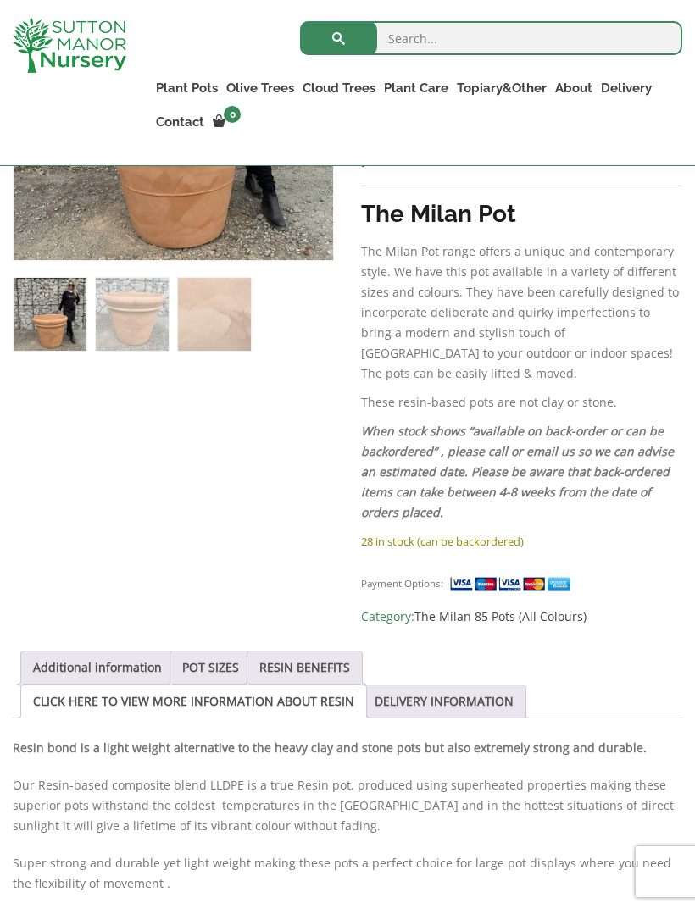
click at [454, 686] on link "DELIVERY INFORMATION" at bounding box center [444, 702] width 139 height 32
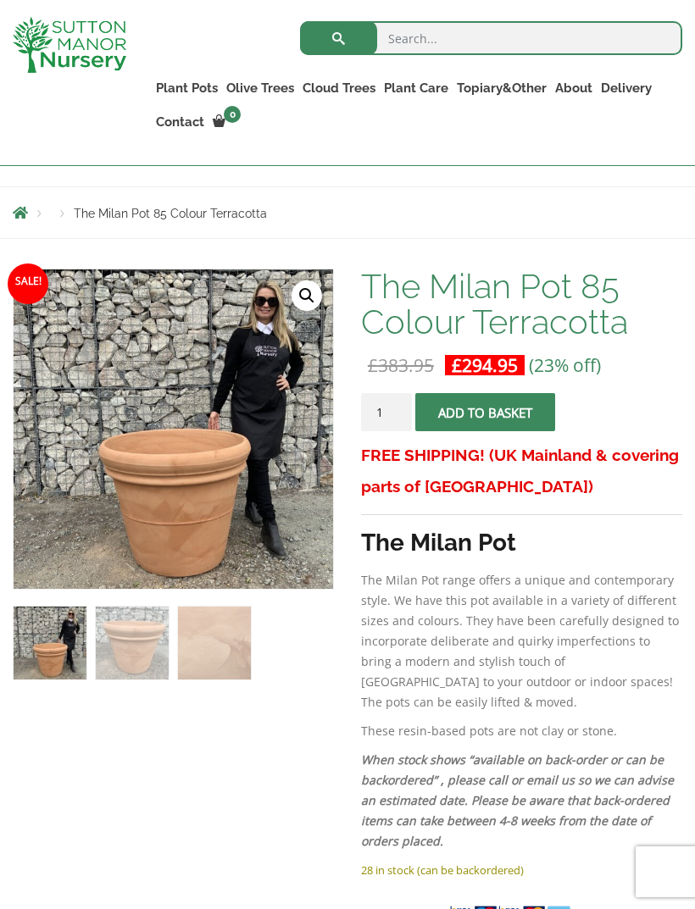
scroll to position [0, 0]
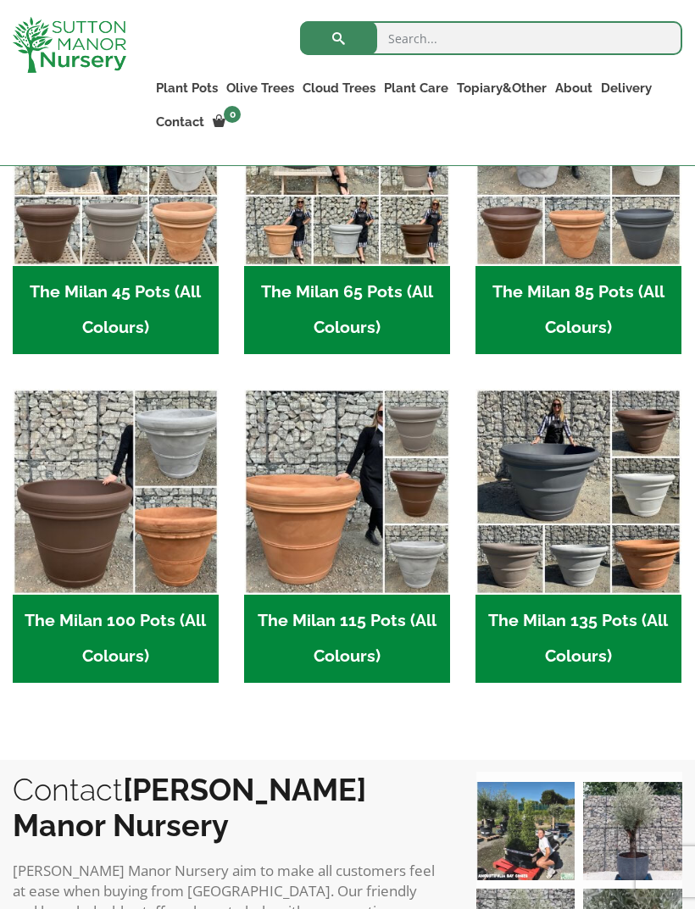
scroll to position [598, 0]
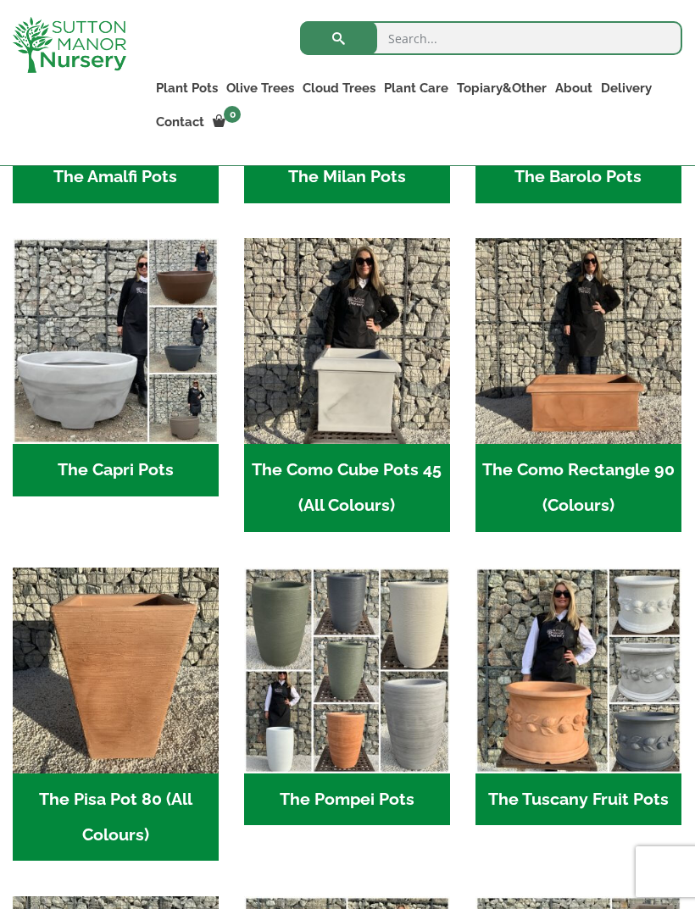
scroll to position [756, 0]
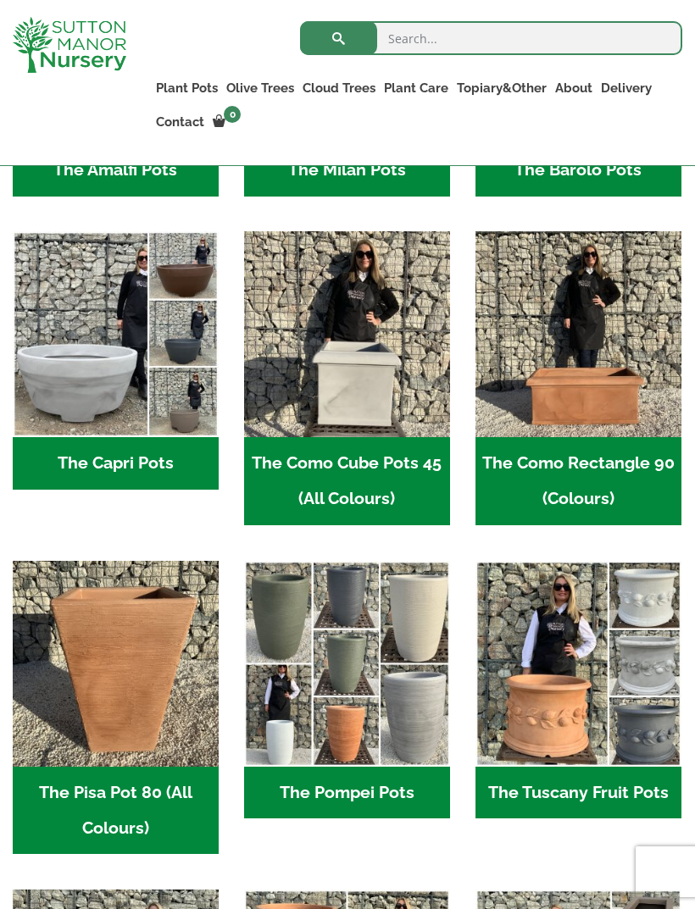
click at [579, 411] on img "Visit product category The Como Rectangle 90 (Colours)" at bounding box center [578, 334] width 206 height 206
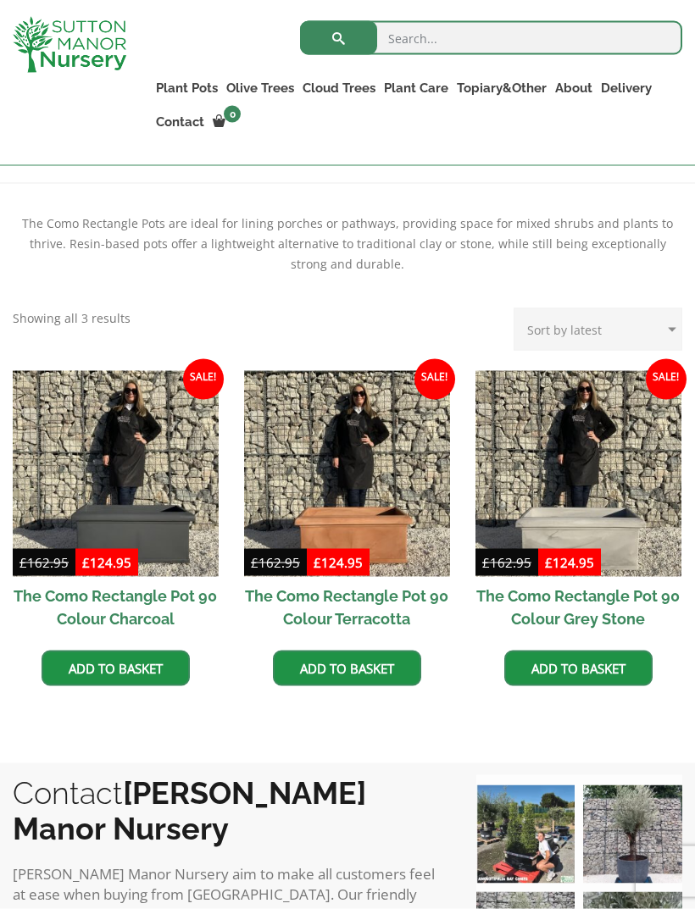
scroll to position [384, 0]
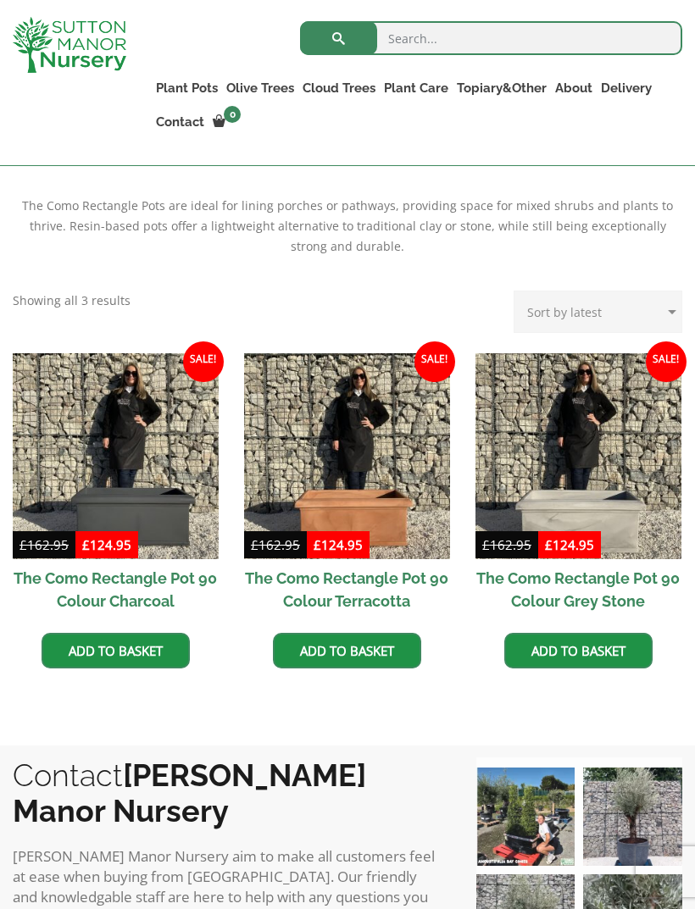
click at [386, 468] on img at bounding box center [347, 456] width 206 height 206
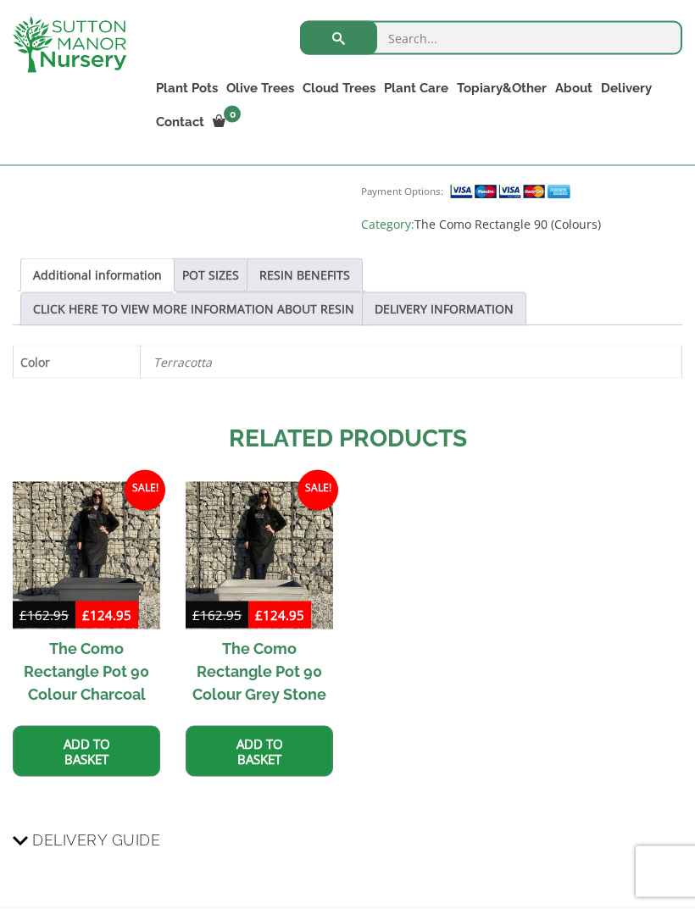
scroll to position [958, 0]
click at [260, 543] on img at bounding box center [259, 554] width 147 height 147
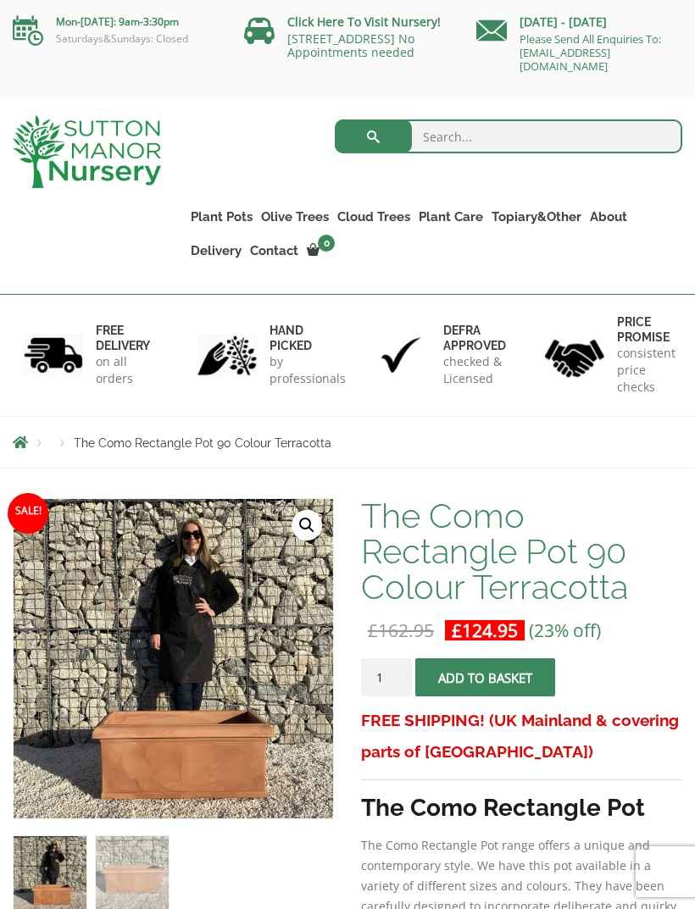
scroll to position [1012, 0]
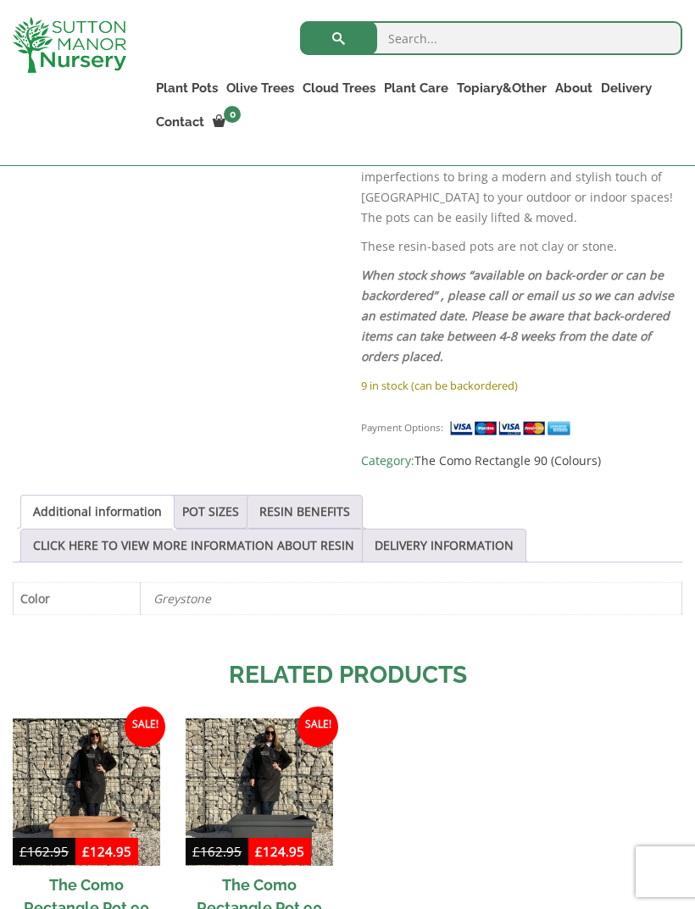
scroll to position [720, 0]
click at [222, 514] on link "POT SIZES" at bounding box center [210, 513] width 57 height 32
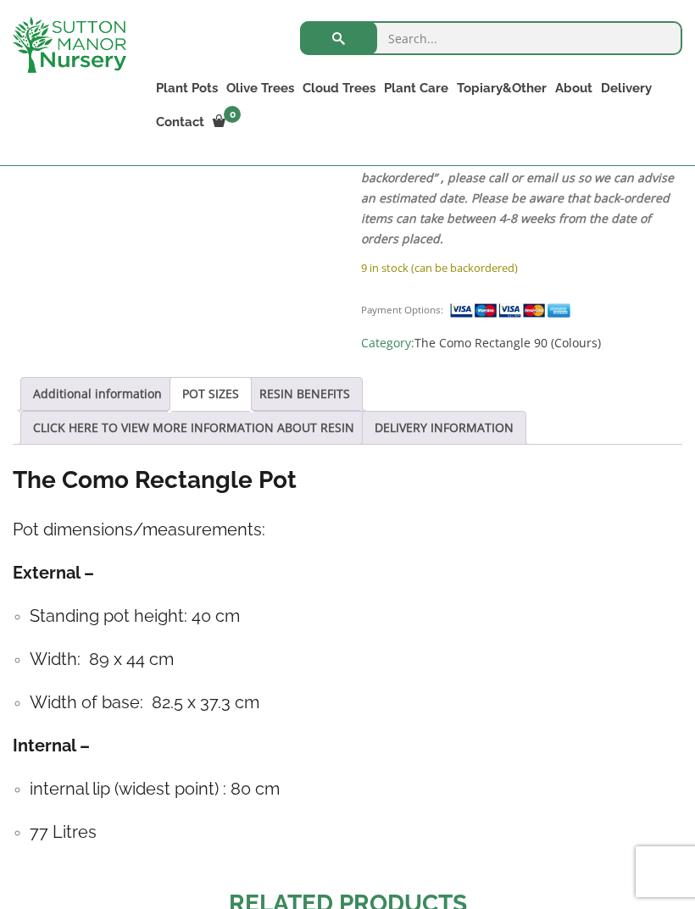
scroll to position [859, 0]
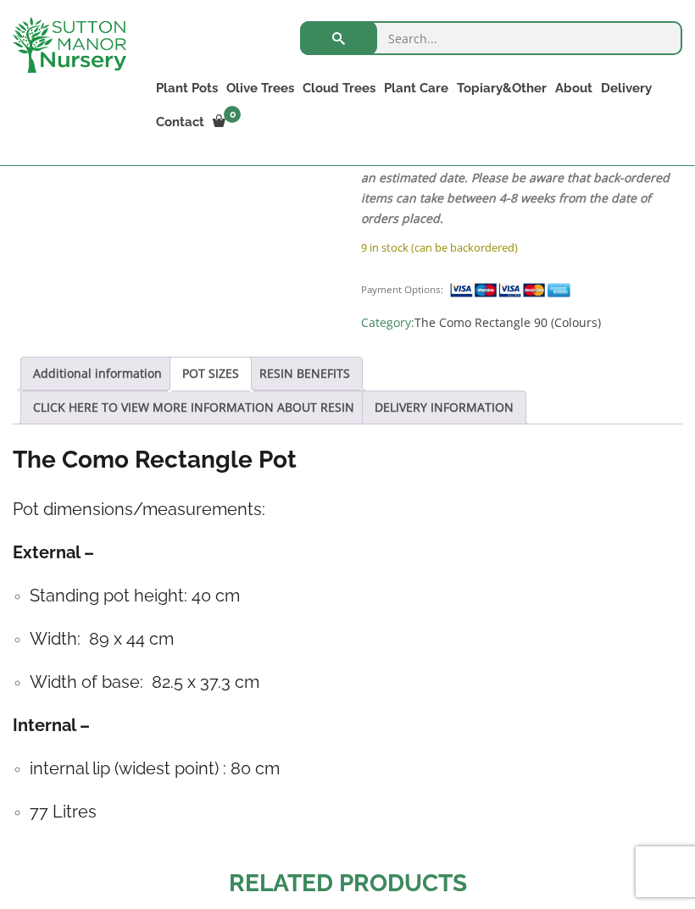
click at [309, 373] on link "RESIN BENEFITS" at bounding box center [304, 374] width 91 height 32
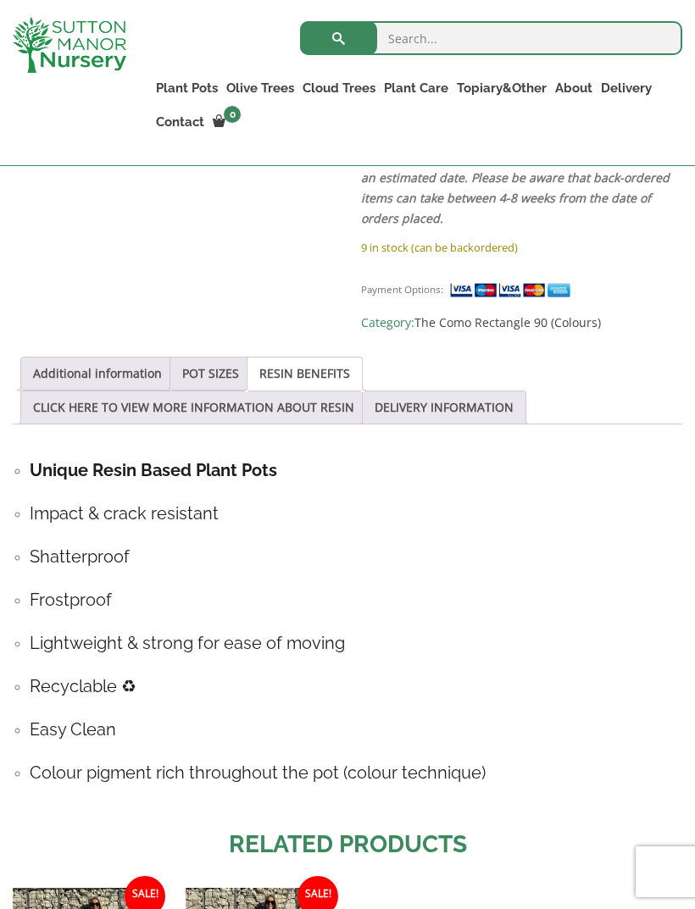
click at [217, 410] on link "CLICK HERE TO VIEW MORE INFORMATION ABOUT RESIN" at bounding box center [193, 408] width 321 height 32
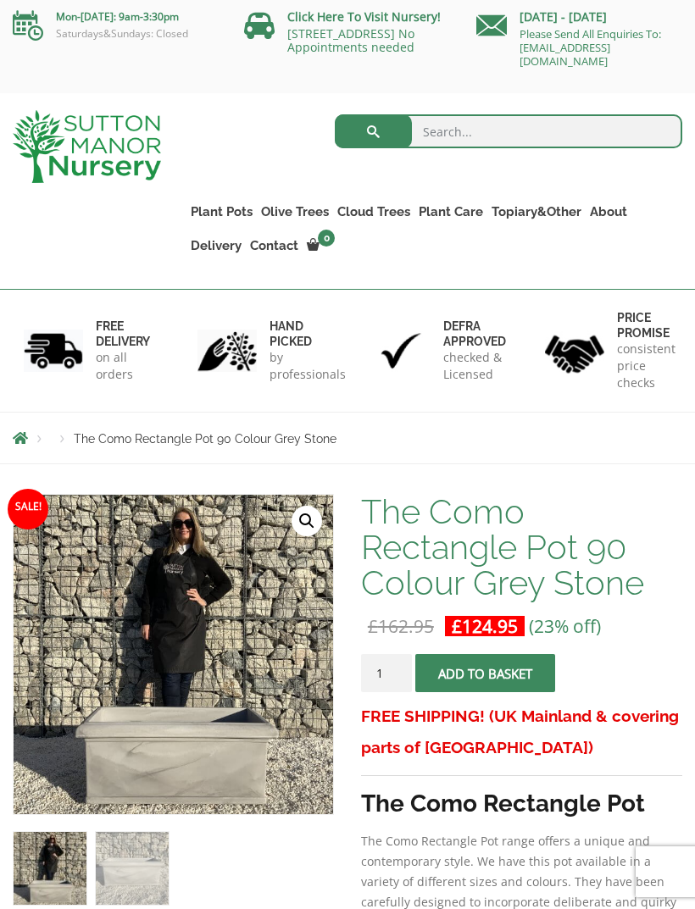
scroll to position [0, 0]
